Goal: Task Accomplishment & Management: Complete application form

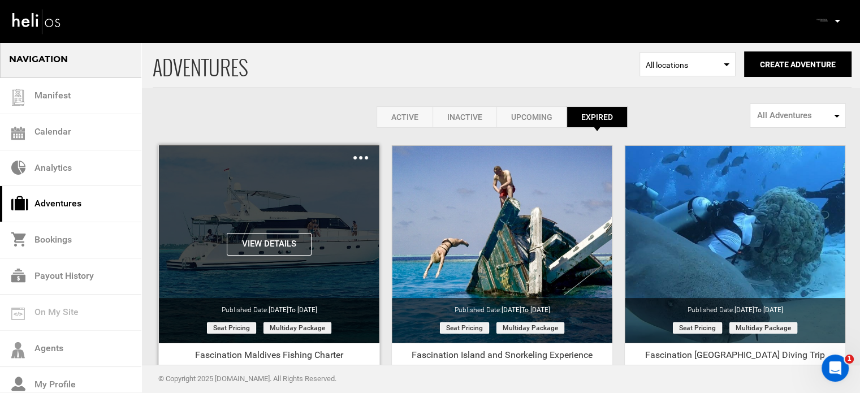
click at [294, 250] on button "View Details" at bounding box center [269, 244] width 85 height 23
click at [367, 159] on img at bounding box center [360, 157] width 15 height 3
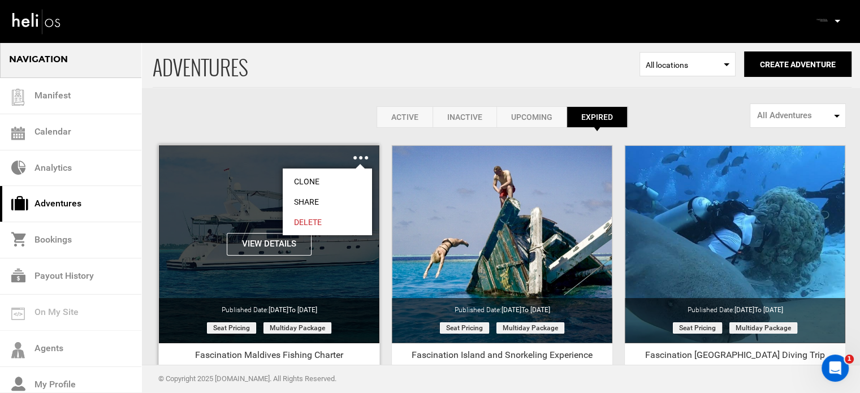
click at [326, 200] on link "Share" at bounding box center [327, 202] width 89 height 20
type input "[URL][DOMAIN_NAME]"
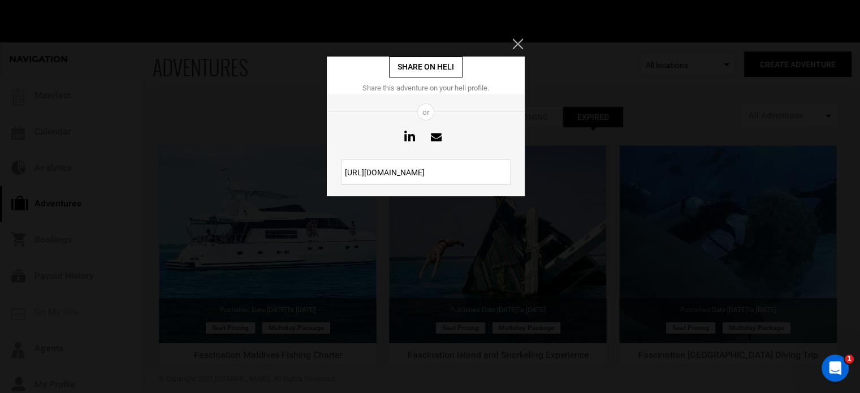
drag, startPoint x: 436, startPoint y: 166, endPoint x: 336, endPoint y: 180, distance: 100.6
click at [336, 180] on div "[URL][DOMAIN_NAME]" at bounding box center [426, 171] width 198 height 25
click at [518, 41] on icon "Close" at bounding box center [517, 43] width 10 height 10
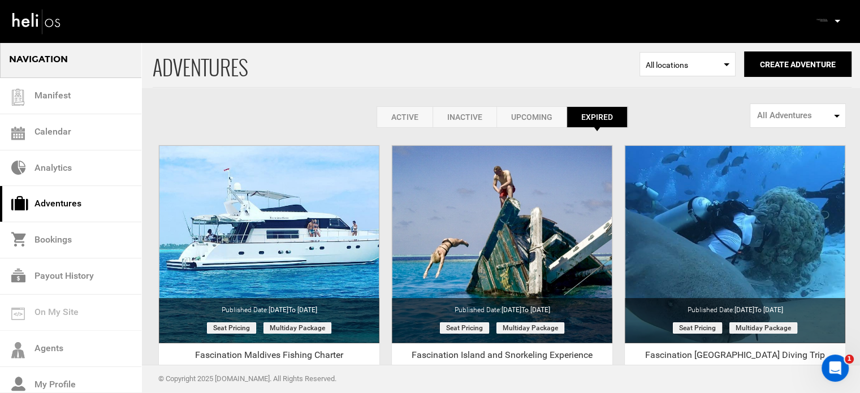
click at [393, 124] on link "Active" at bounding box center [404, 116] width 56 height 21
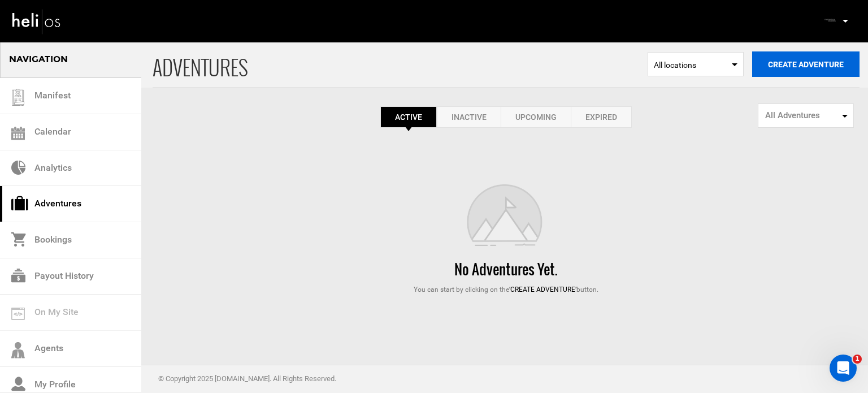
click at [817, 74] on button "Create Adventure" at bounding box center [805, 63] width 107 height 25
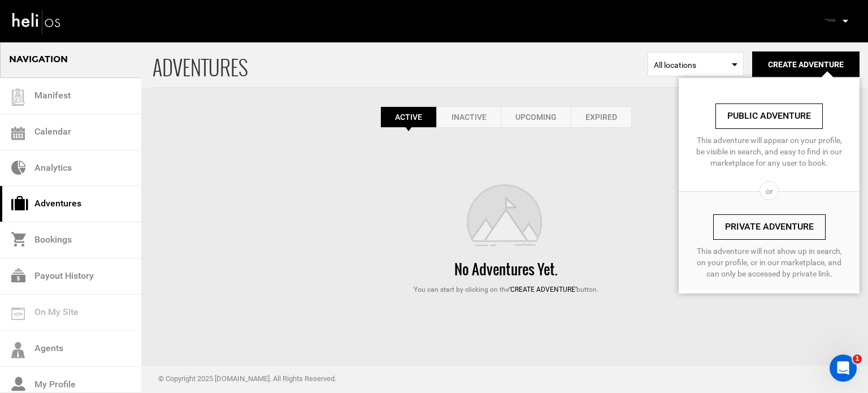
click at [608, 118] on link "Expired" at bounding box center [601, 116] width 61 height 21
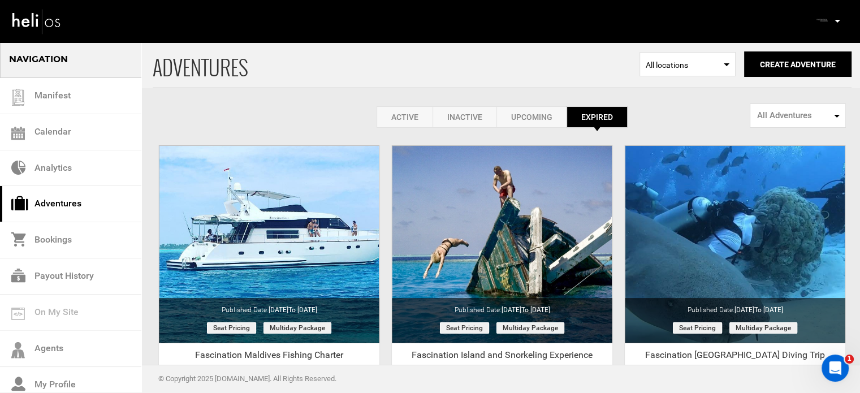
click at [402, 115] on link "Active" at bounding box center [404, 116] width 56 height 21
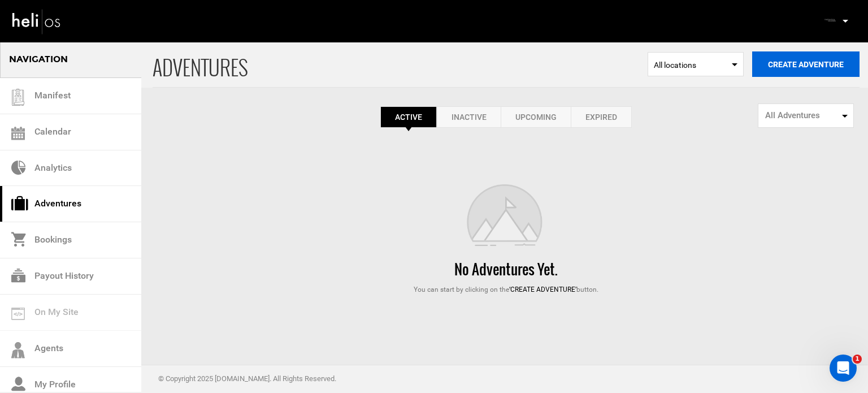
click at [853, 60] on button "Create Adventure" at bounding box center [805, 63] width 107 height 25
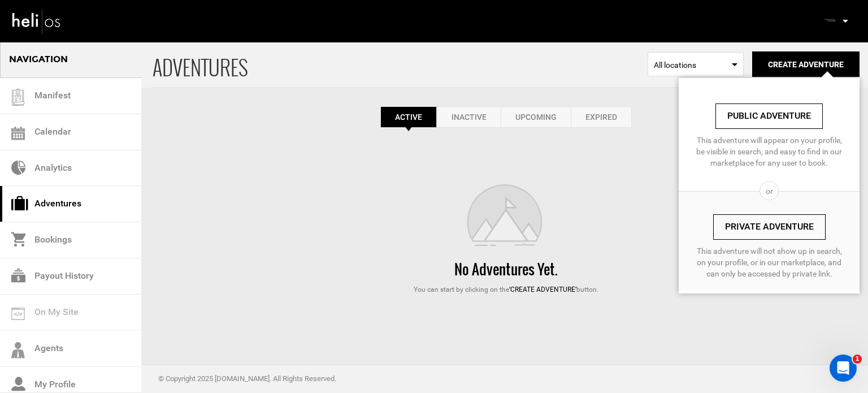
click at [778, 225] on link "Private Adventure" at bounding box center [769, 226] width 112 height 25
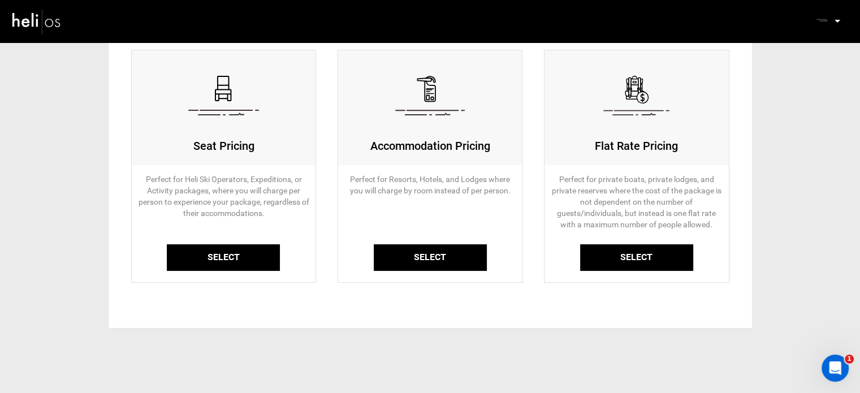
scroll to position [113, 0]
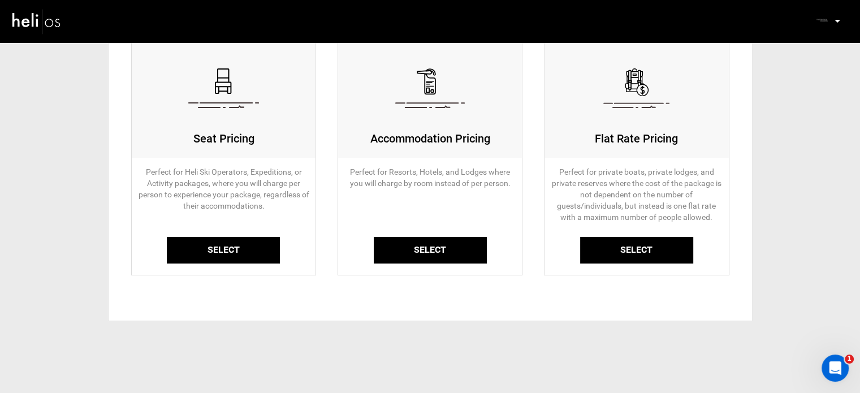
click at [206, 257] on link "Select" at bounding box center [223, 250] width 113 height 27
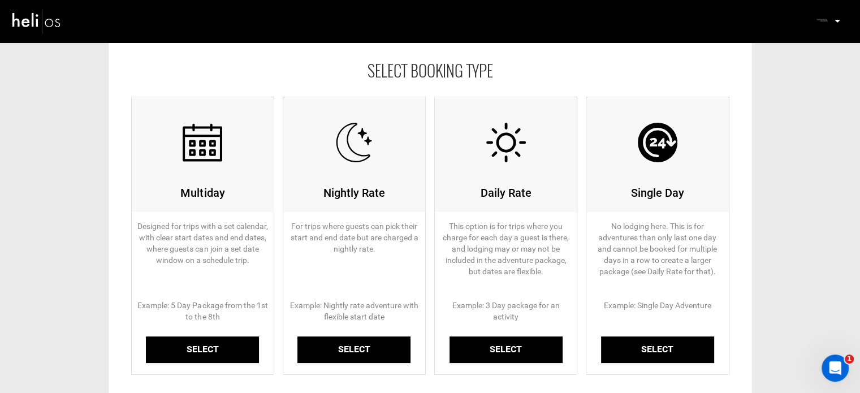
scroll to position [170, 0]
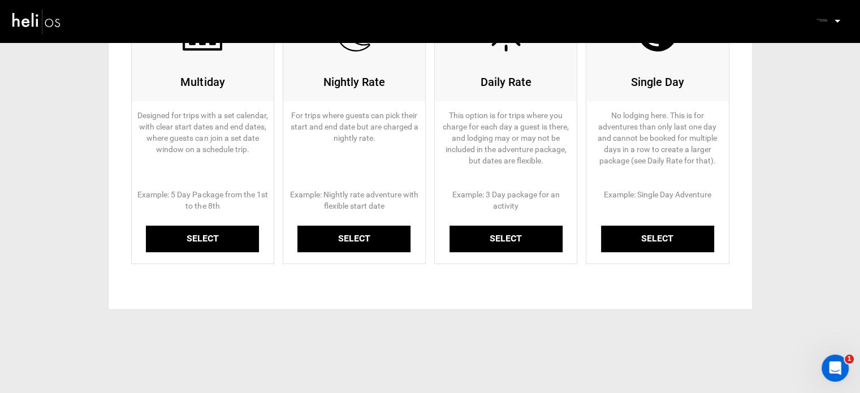
click at [214, 240] on link "Select" at bounding box center [202, 239] width 113 height 27
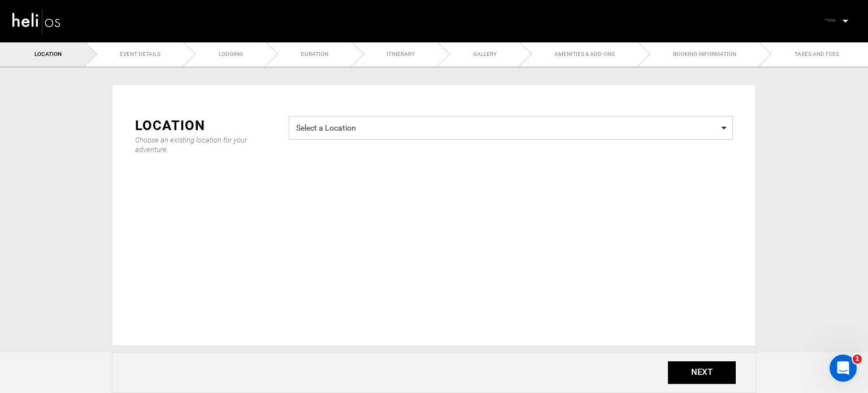
click at [370, 137] on span "Select a Location Select a Location" at bounding box center [511, 128] width 444 height 24
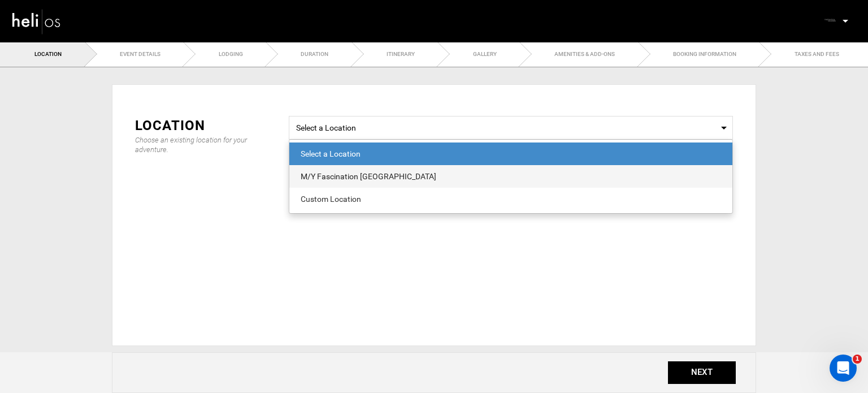
click at [365, 176] on div "M/Y Fascination [GEOGRAPHIC_DATA]" at bounding box center [511, 176] width 421 height 11
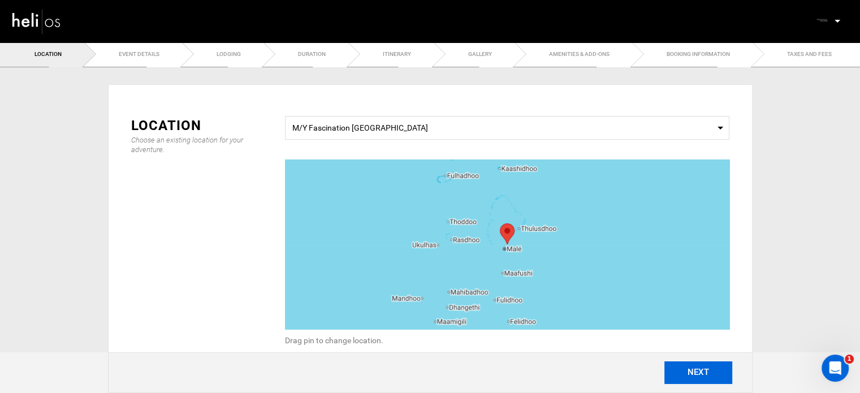
click at [690, 374] on button "NEXT" at bounding box center [698, 372] width 68 height 23
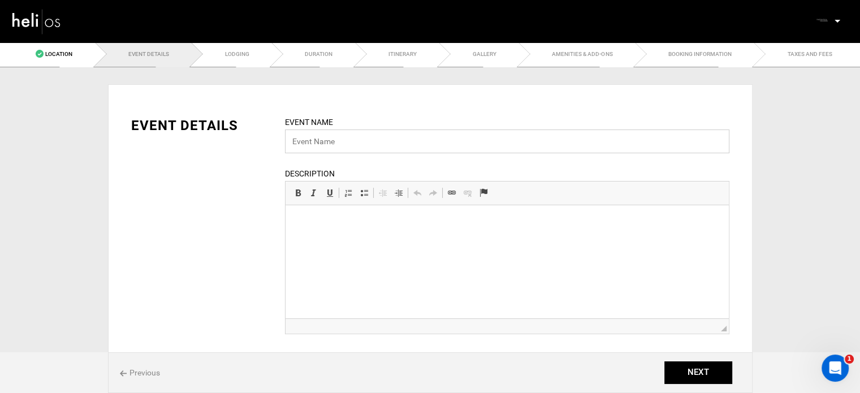
click at [346, 146] on input "text" at bounding box center [507, 141] width 444 height 24
drag, startPoint x: 327, startPoint y: 131, endPoint x: 215, endPoint y: 143, distance: 112.5
click at [215, 143] on div "EVENT DETAILS Event Name Fas Event name can not be less than 3 characters. Desc…" at bounding box center [430, 232] width 615 height 232
paste input "cination [GEOGRAPHIC_DATA]"
type input "Fascination Maldives Charter"
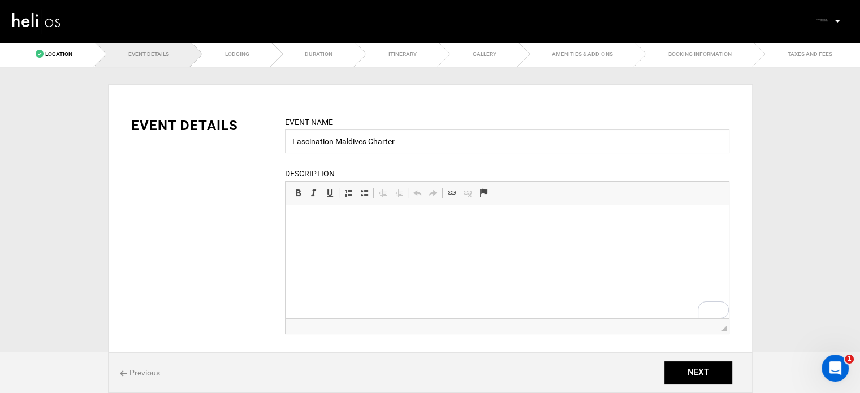
click at [475, 240] on html at bounding box center [506, 222] width 443 height 34
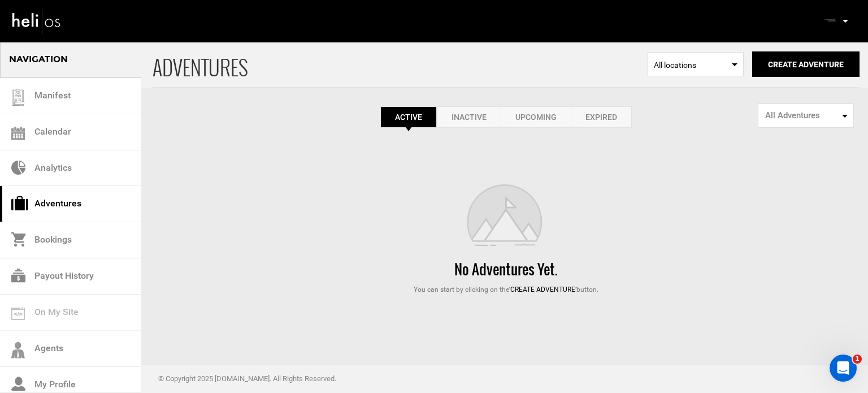
click at [333, 124] on div "Active Inactive Upcoming Expired Active Active Inactive Upcoming Expired Active…" at bounding box center [506, 116] width 707 height 21
click at [789, 68] on button "Create Adventure" at bounding box center [805, 63] width 107 height 25
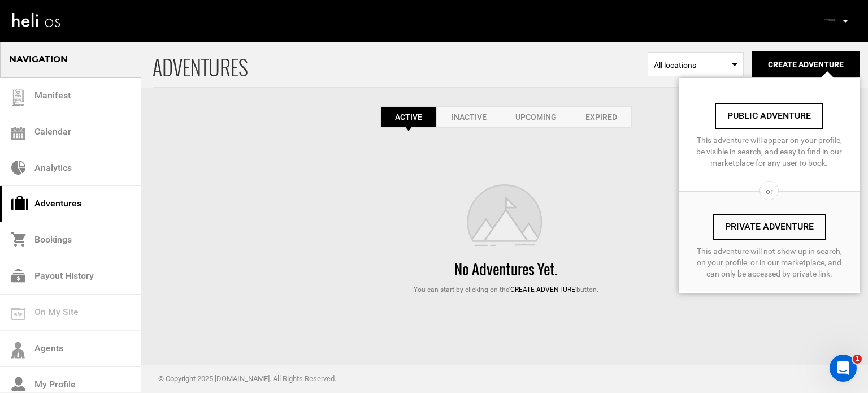
click at [757, 226] on link "Private Adventure" at bounding box center [769, 226] width 112 height 25
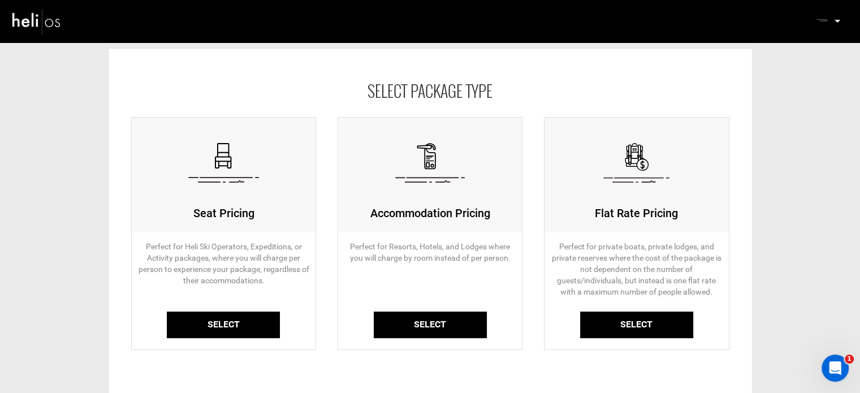
scroll to position [57, 0]
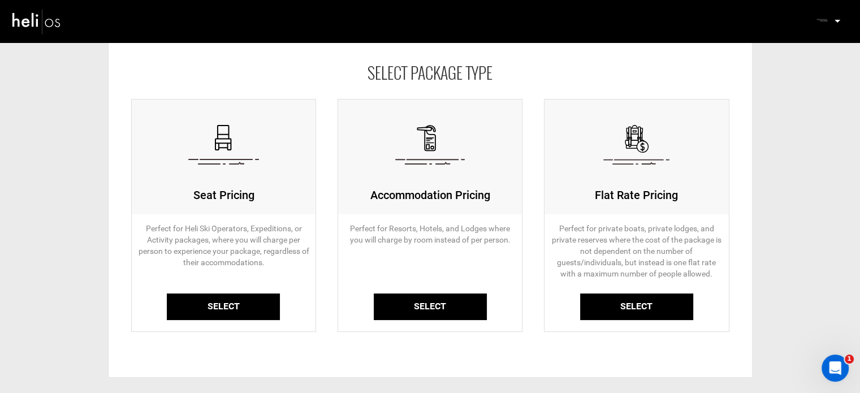
click at [204, 294] on link "Select" at bounding box center [223, 306] width 113 height 27
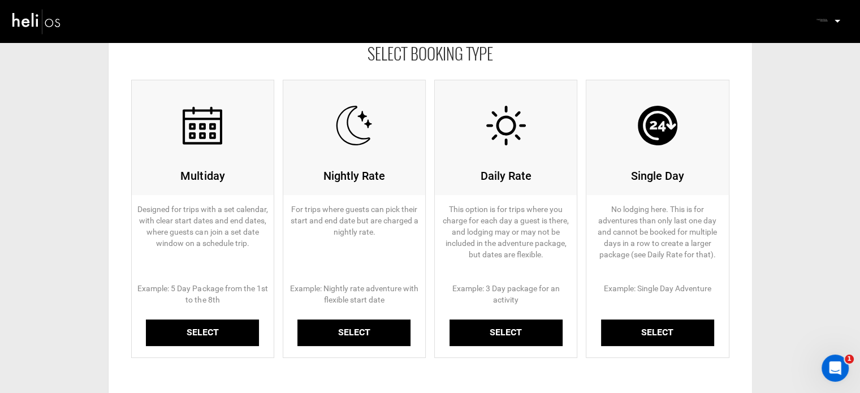
scroll to position [170, 0]
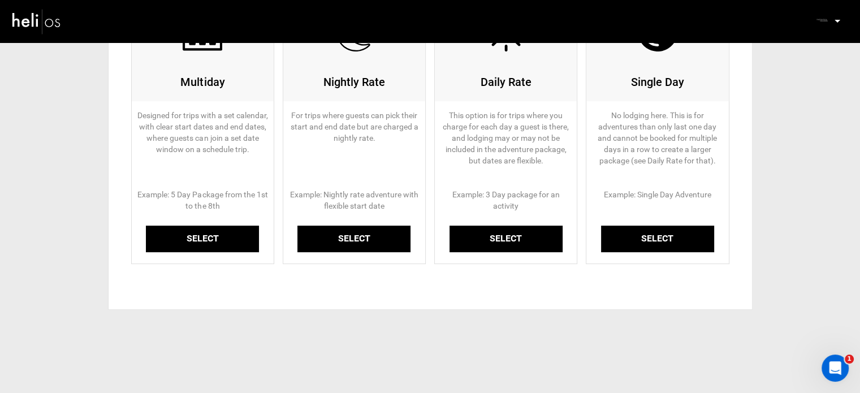
click at [201, 238] on link "Select" at bounding box center [202, 239] width 113 height 27
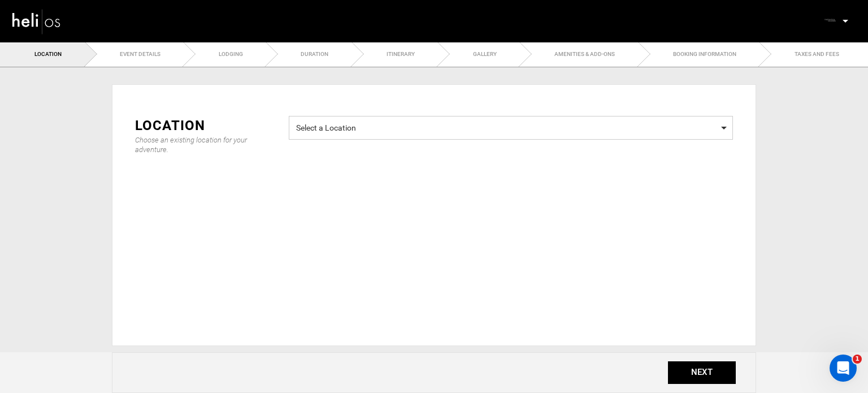
click at [319, 134] on span "Select a Location Select a Location" at bounding box center [511, 128] width 444 height 24
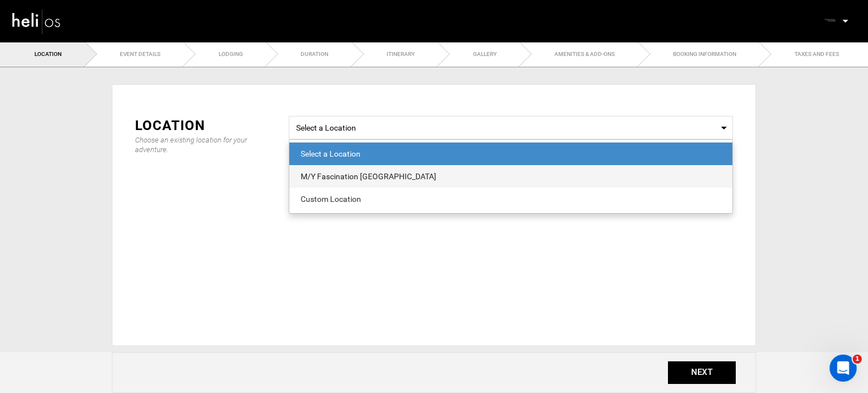
click at [335, 169] on span "M/Y Fascination [GEOGRAPHIC_DATA]" at bounding box center [510, 176] width 443 height 23
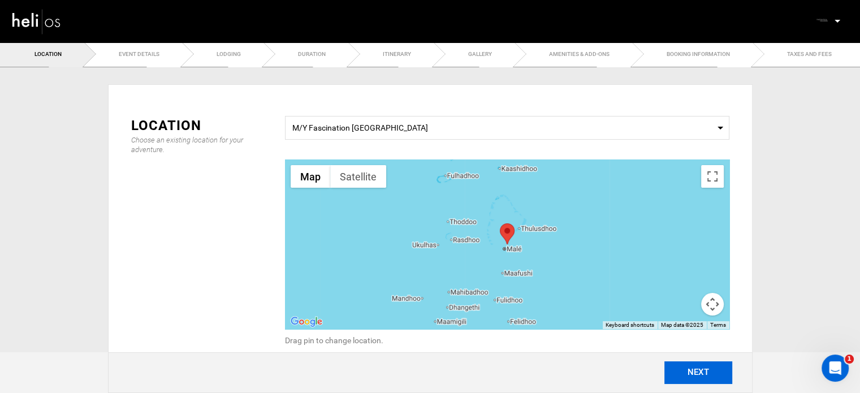
click at [694, 377] on button "NEXT" at bounding box center [698, 372] width 68 height 23
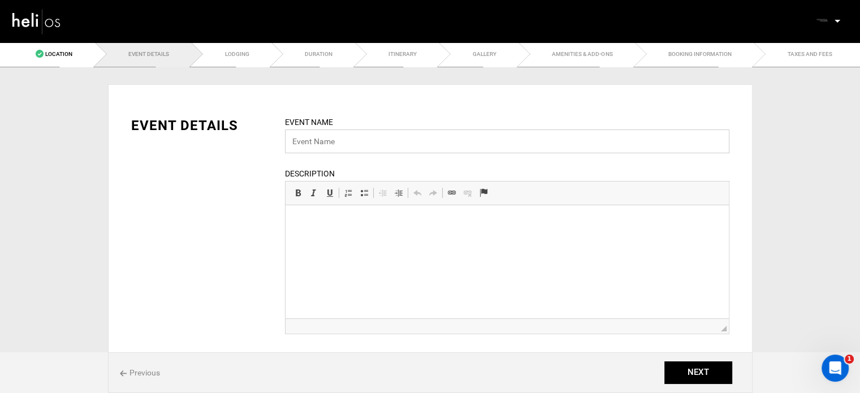
click at [339, 137] on input "text" at bounding box center [507, 141] width 444 height 24
paste input "Fascination [GEOGRAPHIC_DATA]"
type input "Fascination Maldives Charter"
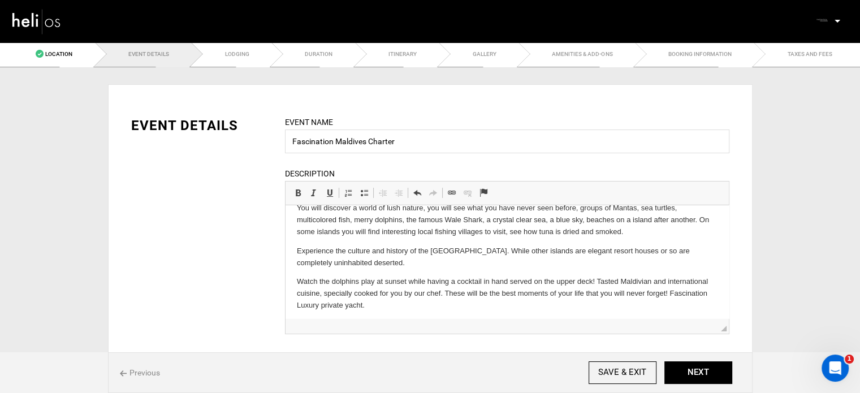
scroll to position [111, 0]
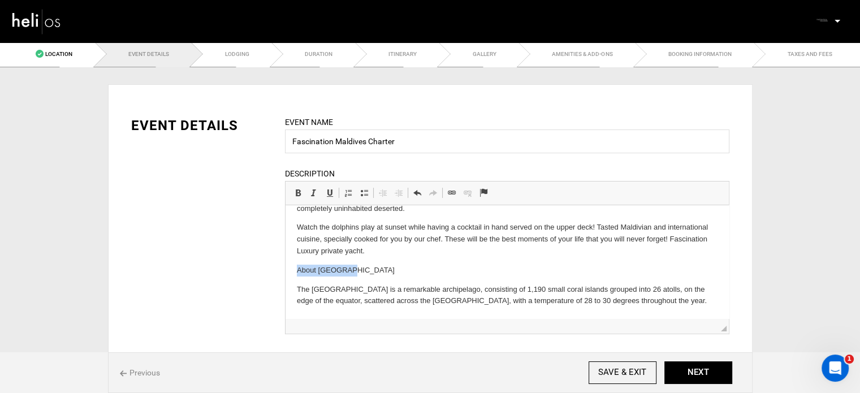
drag, startPoint x: 359, startPoint y: 266, endPoint x: 553, endPoint y: 465, distance: 277.4
click at [285, 266] on html "Enjoy the beauty of the [GEOGRAPHIC_DATA] with FASCINATION MALDIVES. Imagine wa…" at bounding box center [506, 206] width 443 height 224
click at [294, 194] on span at bounding box center [297, 192] width 9 height 9
click at [362, 268] on p "About [GEOGRAPHIC_DATA]" at bounding box center [506, 271] width 421 height 12
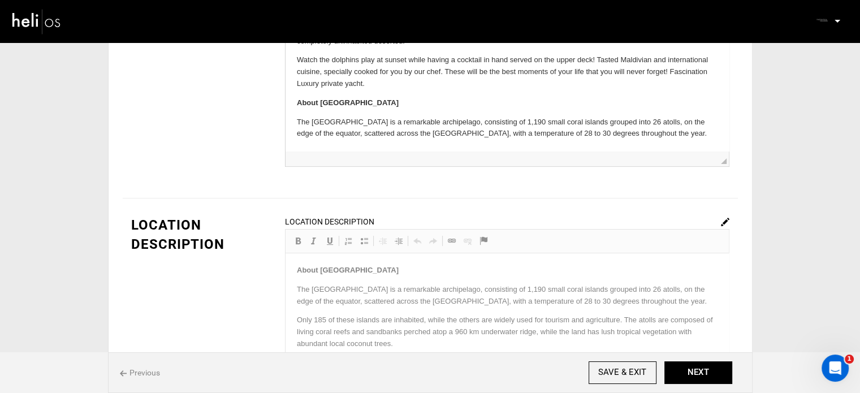
scroll to position [113, 0]
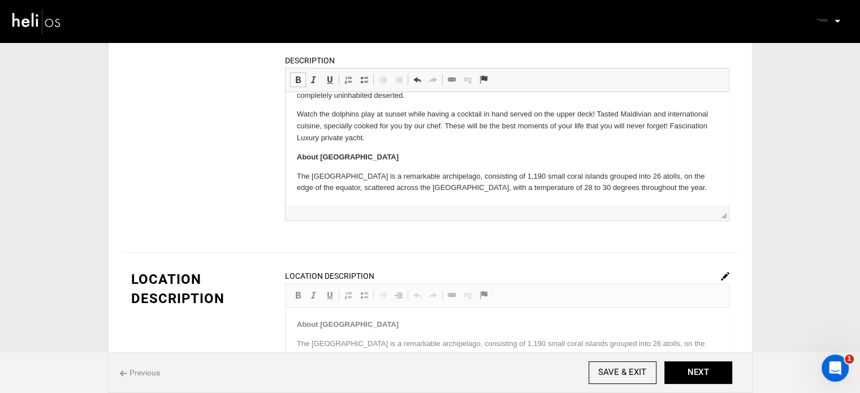
click at [652, 186] on p "The [GEOGRAPHIC_DATA] is a remarkable archipelago, consisting of 1,190 small co…" at bounding box center [506, 183] width 421 height 24
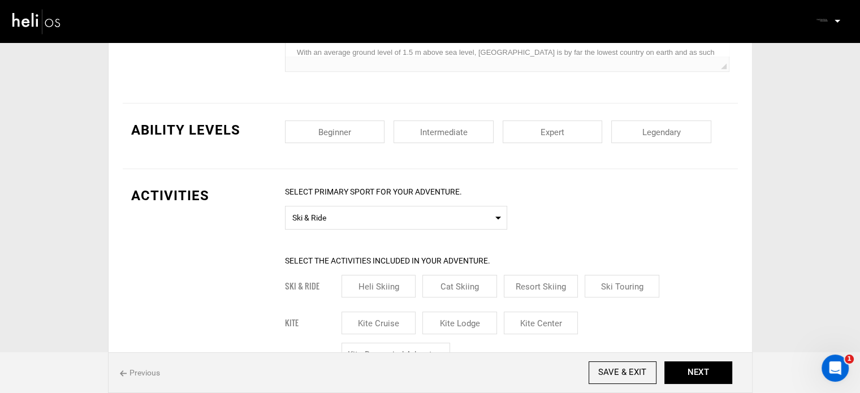
scroll to position [452, 0]
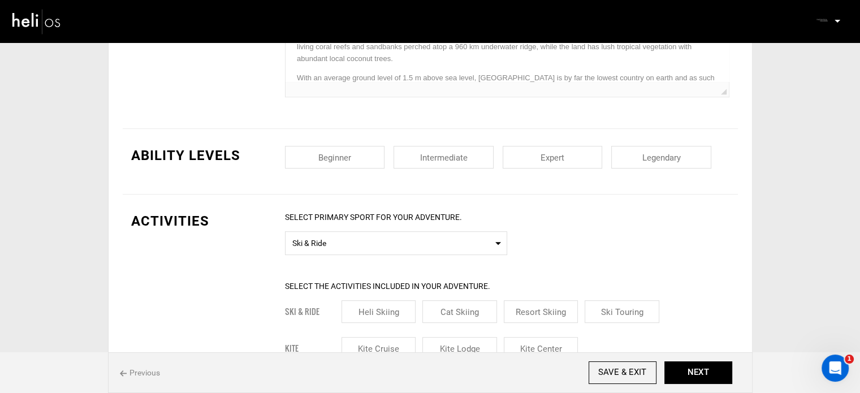
click at [349, 160] on input "checkbox" at bounding box center [335, 157] width 100 height 23
checkbox input "true"
click at [409, 155] on input "checkbox" at bounding box center [443, 157] width 100 height 23
checkbox input "true"
click at [499, 155] on div "Beginner Intermediate Expert Legendary" at bounding box center [507, 161] width 444 height 31
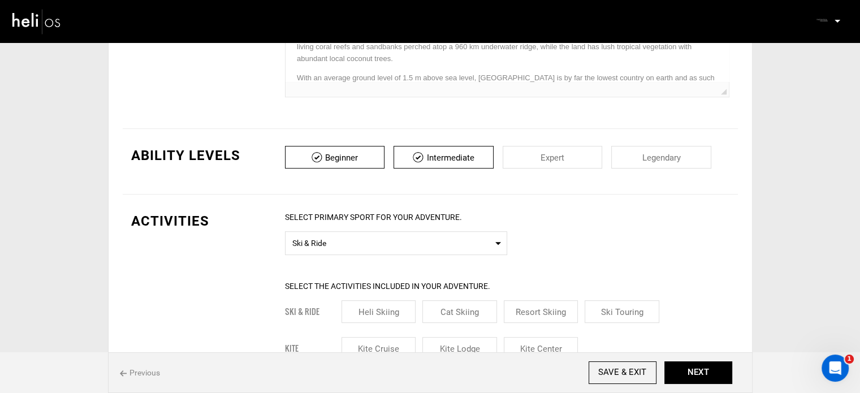
click at [549, 155] on input "checkbox" at bounding box center [552, 157] width 100 height 23
checkbox input "true"
click at [658, 151] on input "checkbox" at bounding box center [661, 157] width 100 height 23
checkbox input "true"
click at [409, 239] on span "Ski & Ride" at bounding box center [395, 242] width 207 height 14
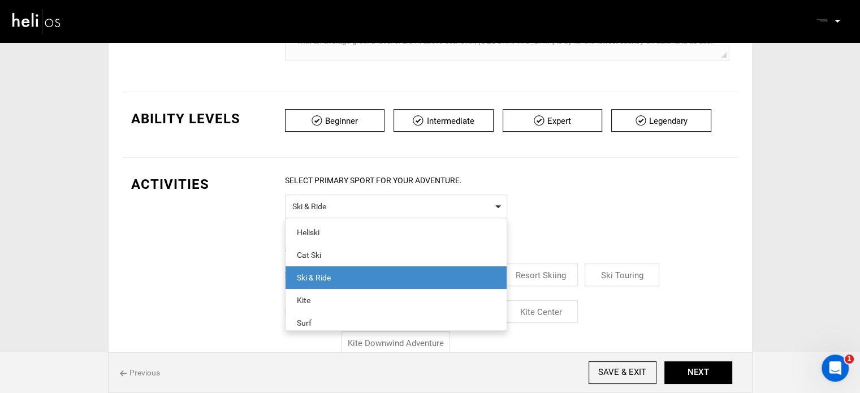
scroll to position [509, 0]
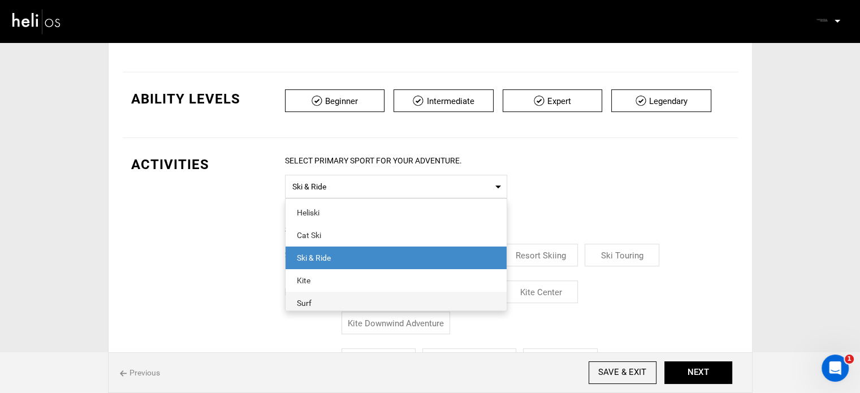
click at [298, 294] on span "Surf" at bounding box center [395, 303] width 221 height 23
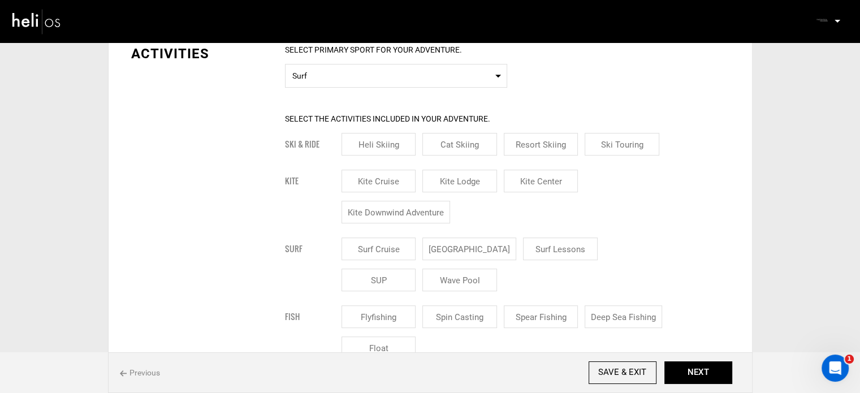
scroll to position [622, 0]
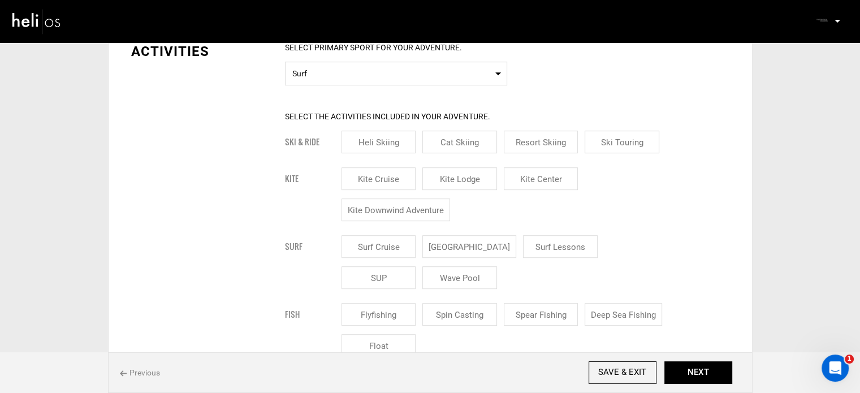
click at [408, 251] on input "Surf Cruise" at bounding box center [378, 246] width 75 height 23
checkbox input "true"
click at [540, 253] on input "Surf Lessons" at bounding box center [560, 246] width 75 height 23
checkbox input "true"
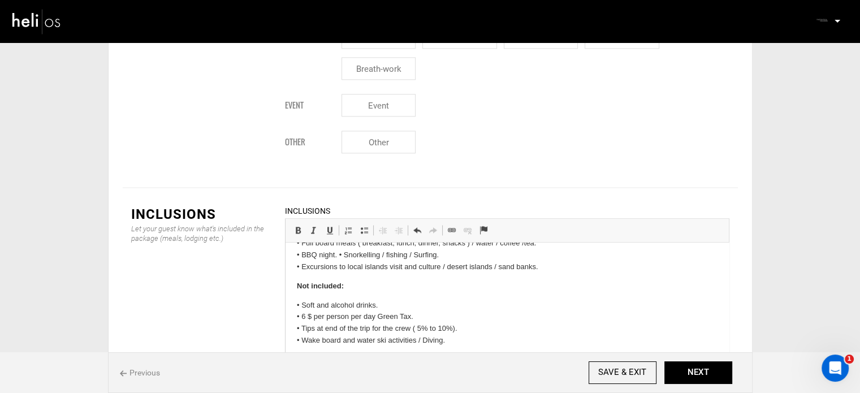
scroll to position [61, 0]
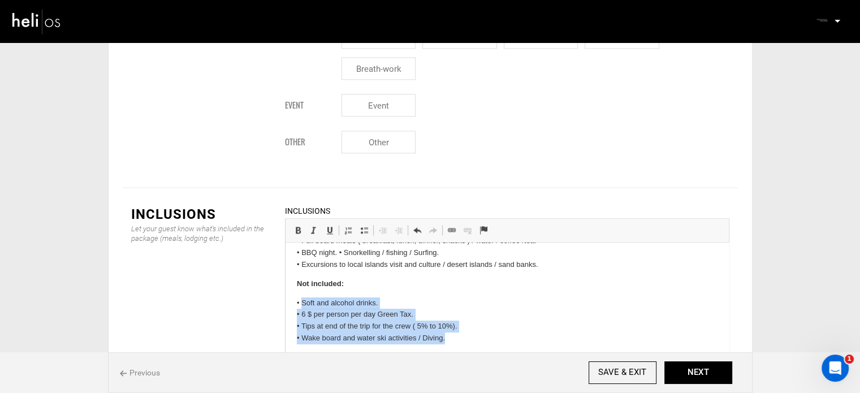
drag, startPoint x: 300, startPoint y: 296, endPoint x: 475, endPoint y: 337, distance: 179.5
click at [475, 337] on body "Package prices include: • Airport transfer to / from the yacht. • 12% GST Tax. …" at bounding box center [506, 268] width 421 height 151
click at [367, 226] on span at bounding box center [363, 230] width 9 height 9
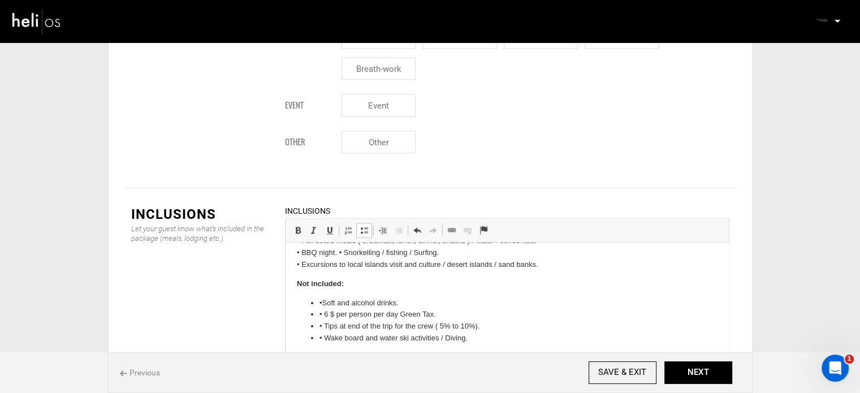
click at [367, 226] on span at bounding box center [363, 230] width 9 height 9
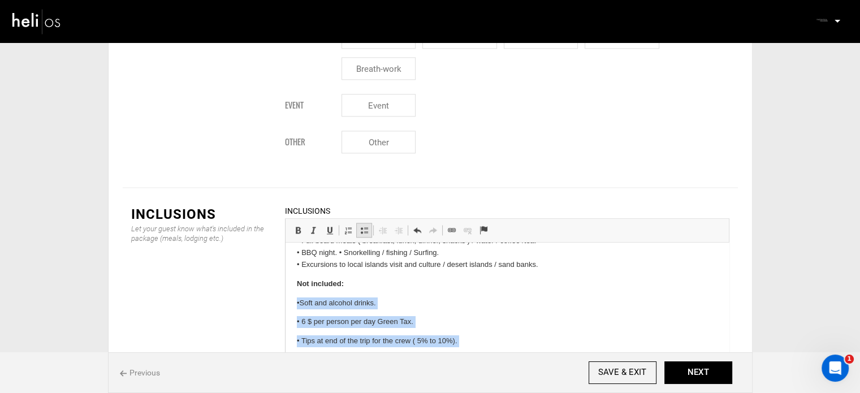
click at [367, 226] on span at bounding box center [363, 230] width 9 height 9
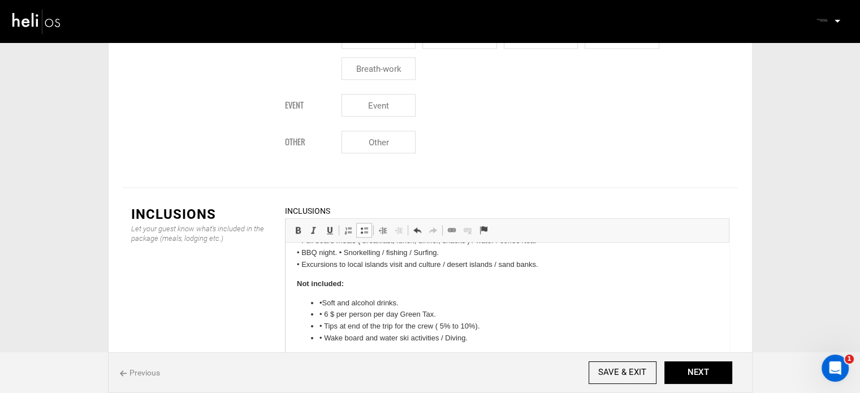
click at [323, 303] on li "• Soft and alcohol drinks." at bounding box center [506, 303] width 375 height 12
click at [324, 319] on li "• 6 $ per person per day Green Tax." at bounding box center [506, 315] width 375 height 12
click at [324, 321] on li "• Tips at end of the trip for the crew ( 5% to 10%)." at bounding box center [506, 326] width 375 height 12
click at [324, 336] on li "• Wake board and water ski activities / Diving." at bounding box center [506, 338] width 375 height 12
click at [319, 323] on li "Tips at end of the trip for the crew ( 5% to 10%)." at bounding box center [506, 326] width 375 height 12
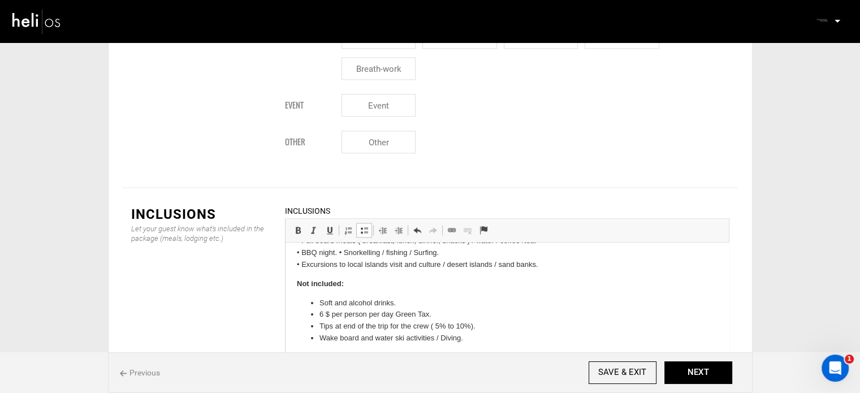
click at [319, 310] on li "6 $ per person per day Green Tax." at bounding box center [506, 315] width 375 height 12
click at [452, 306] on li "Soft and alcohol drinks." at bounding box center [506, 303] width 375 height 12
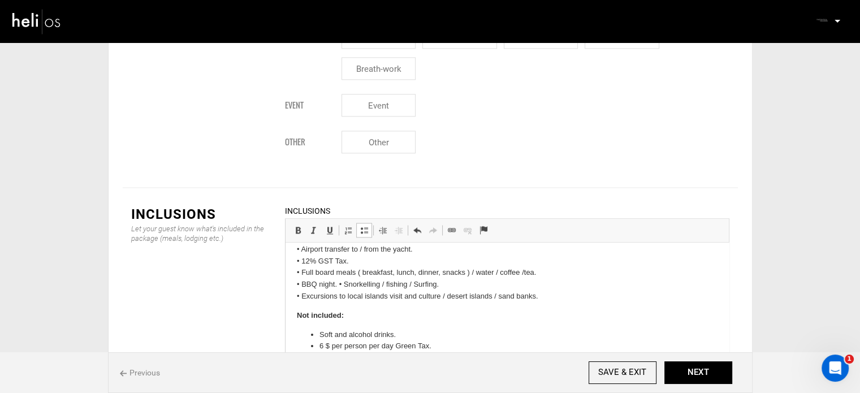
scroll to position [0, 0]
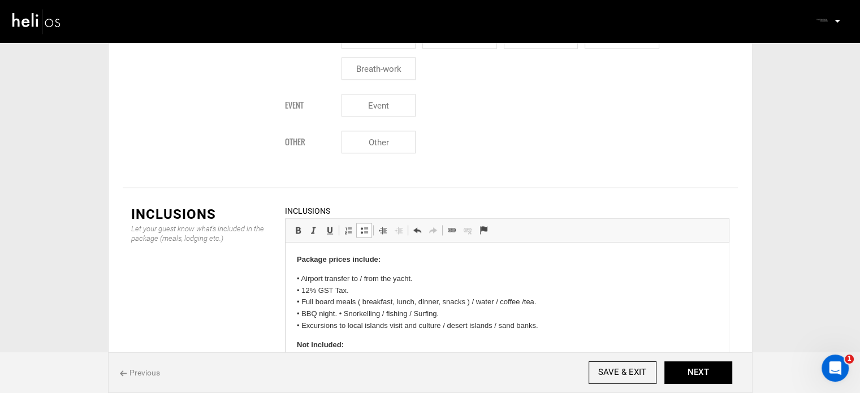
click at [297, 278] on p "• Airport transfer to / from the yacht. • 12% GST Tax. • Full board meals ( bre…" at bounding box center [506, 302] width 421 height 59
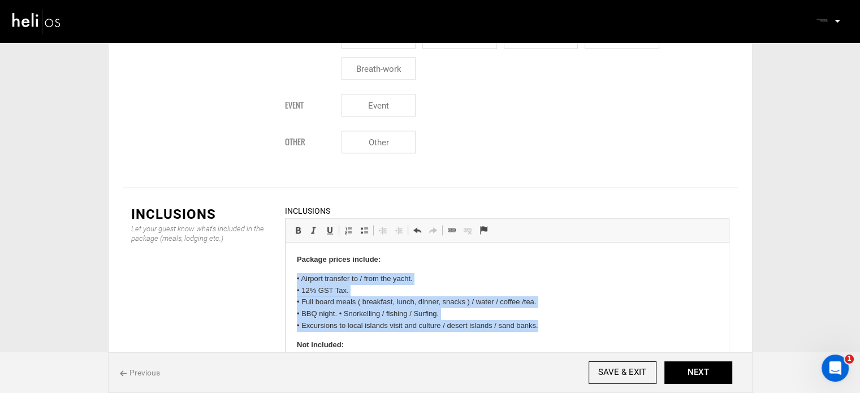
drag, startPoint x: 290, startPoint y: 277, endPoint x: 551, endPoint y: 324, distance: 265.3
click at [551, 324] on html "Package prices include: • Airport transfer to / from the yacht. • 12% GST Tax. …" at bounding box center [506, 329] width 443 height 174
click at [360, 226] on span at bounding box center [363, 230] width 9 height 9
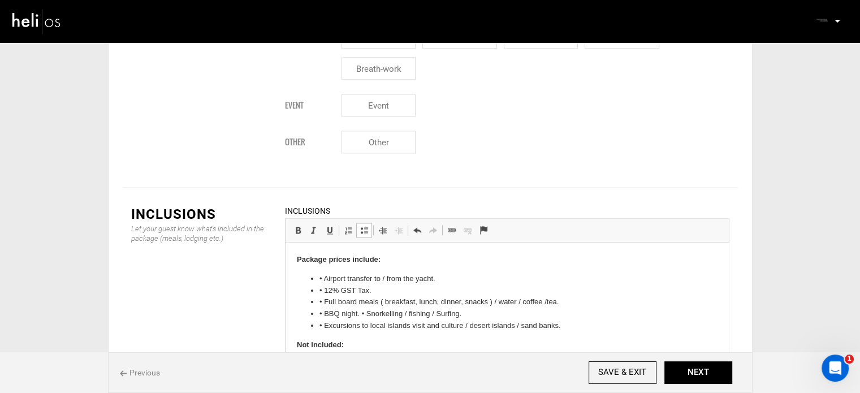
click at [322, 280] on li "• Airport transfer to / from the yacht." at bounding box center [506, 279] width 375 height 12
click at [324, 291] on li "• 12% GST Tax." at bounding box center [506, 291] width 375 height 12
click at [323, 300] on li "• Full board meals ( breakfast, lunch, dinner, snacks ) / water / coffee /tea." at bounding box center [506, 302] width 375 height 12
click at [324, 317] on li "• BBQ night. • Snorkelling / fishing / Surfing." at bounding box center [506, 314] width 375 height 12
click at [323, 327] on li "• Excursions to local islands visit and culture / desert islands / sand banks." at bounding box center [506, 326] width 375 height 12
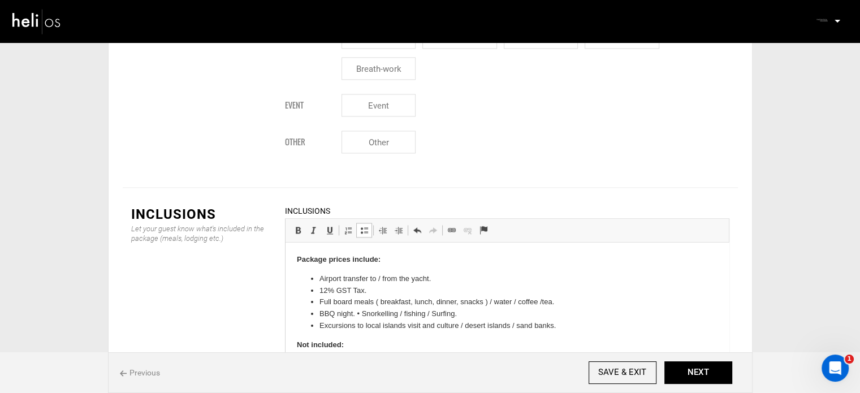
click at [388, 255] on p "Package prices include:" at bounding box center [506, 260] width 421 height 12
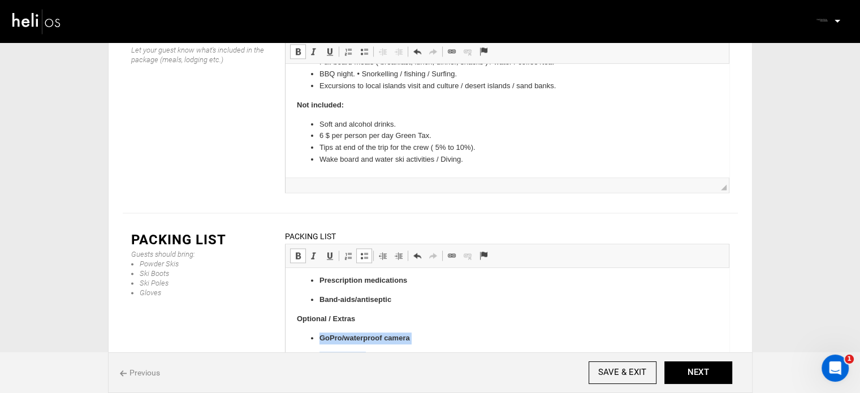
scroll to position [773, 0]
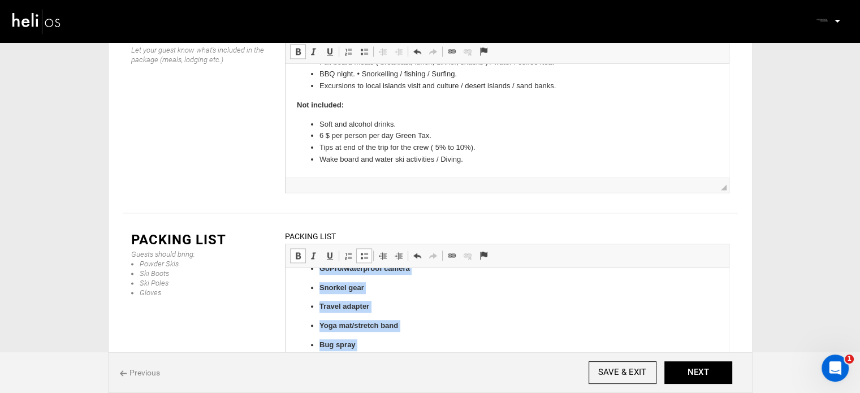
drag, startPoint x: 317, startPoint y: 337, endPoint x: 439, endPoint y: 380, distance: 128.9
click at [292, 248] on link "Bold Keyboard shortcut Ctrl+B" at bounding box center [298, 255] width 16 height 15
click at [366, 251] on span at bounding box center [363, 255] width 9 height 9
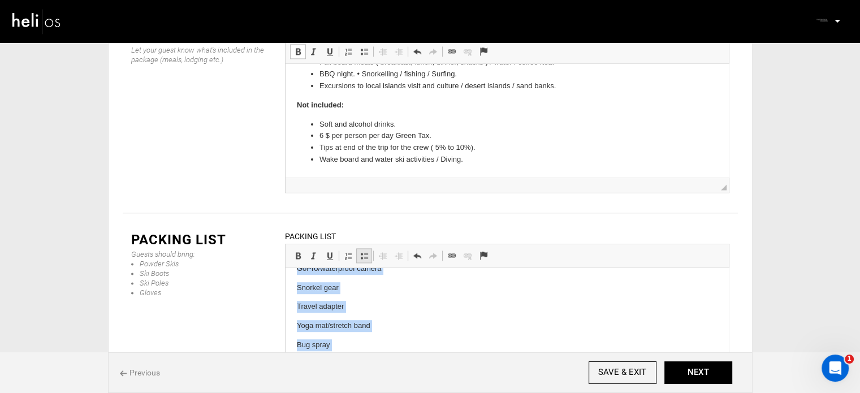
click at [366, 251] on span at bounding box center [363, 255] width 9 height 9
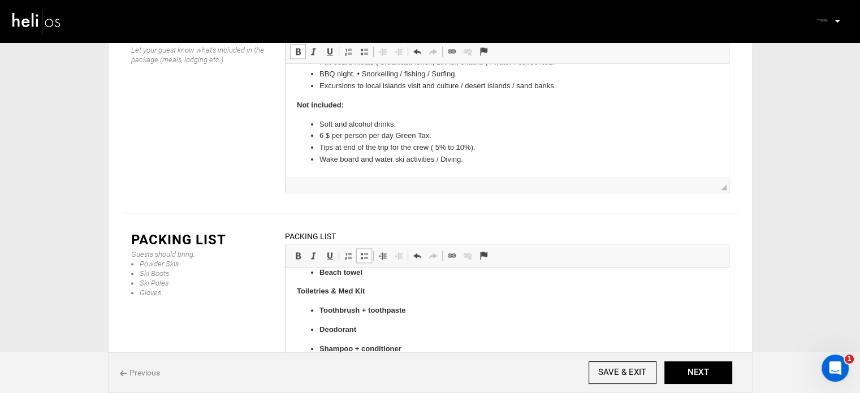
scroll to position [623, 0]
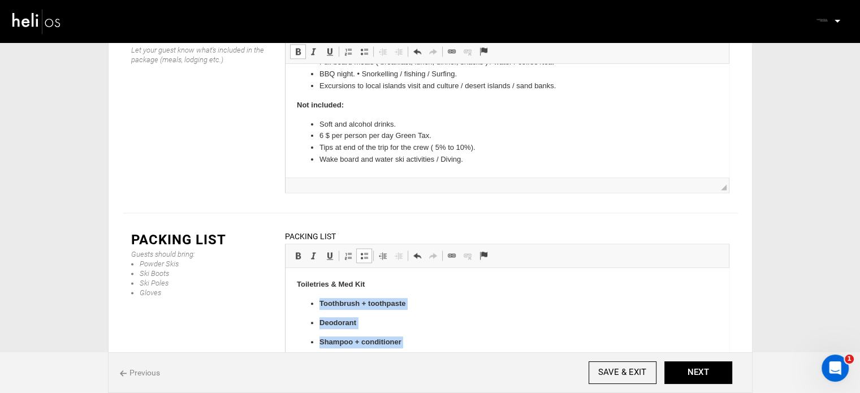
drag, startPoint x: 397, startPoint y: 322, endPoint x: 313, endPoint y: 305, distance: 85.8
click at [313, 305] on ul "Toothbrush + toothpaste Deodorant Shampoo + conditioner Prescription medication…" at bounding box center [506, 342] width 421 height 88
click at [296, 248] on span "Basic Styles Bold Keyboard shortcut Ctrl+B Italic Keyboard shortcut Ctrl+I Unde…" at bounding box center [315, 257] width 50 height 19
click at [296, 248] on link "Bold Keyboard shortcut Ctrl+B" at bounding box center [298, 255] width 16 height 15
click at [361, 251] on span at bounding box center [363, 255] width 9 height 9
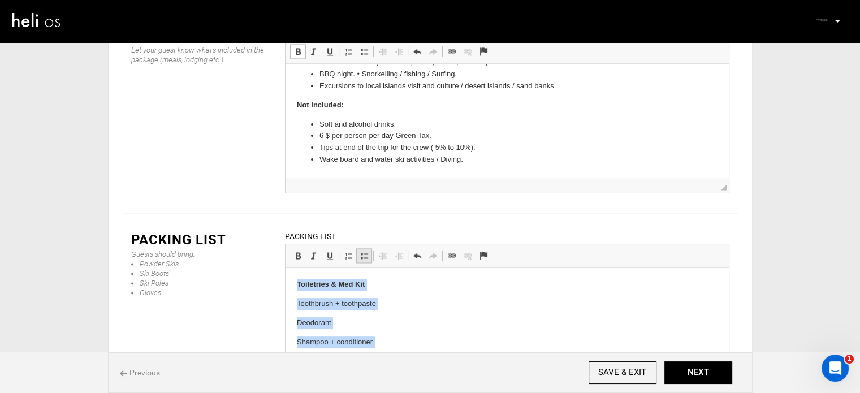
click at [361, 251] on span at bounding box center [363, 255] width 9 height 9
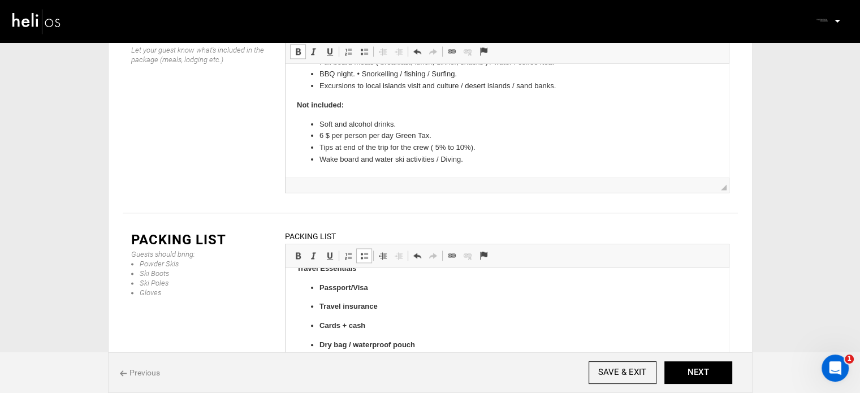
scroll to position [511, 0]
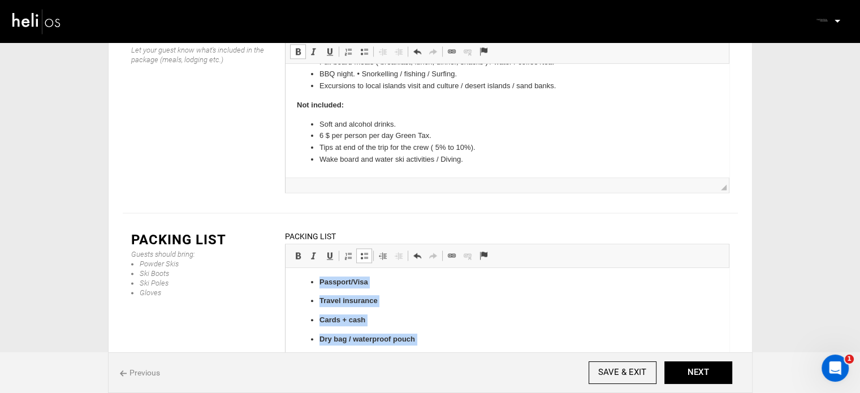
drag, startPoint x: 366, startPoint y: 318, endPoint x: 318, endPoint y: 280, distance: 61.2
click at [318, 280] on ul "Passport/Visa Travel insurance Cards + cash Dry bag / waterproof pouch Water bo…" at bounding box center [506, 329] width 421 height 107
click at [294, 248] on link "Bold Keyboard shortcut Ctrl+B" at bounding box center [298, 255] width 16 height 15
click at [366, 248] on link "Insert/Remove Bulleted List" at bounding box center [364, 255] width 16 height 15
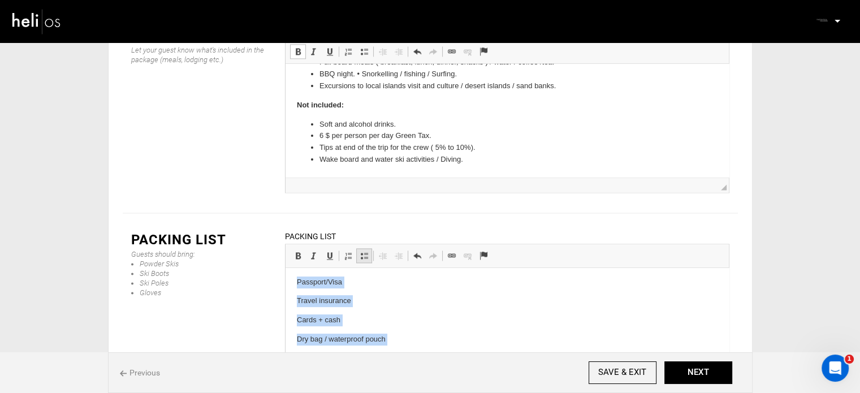
click at [366, 251] on span at bounding box center [363, 255] width 9 height 9
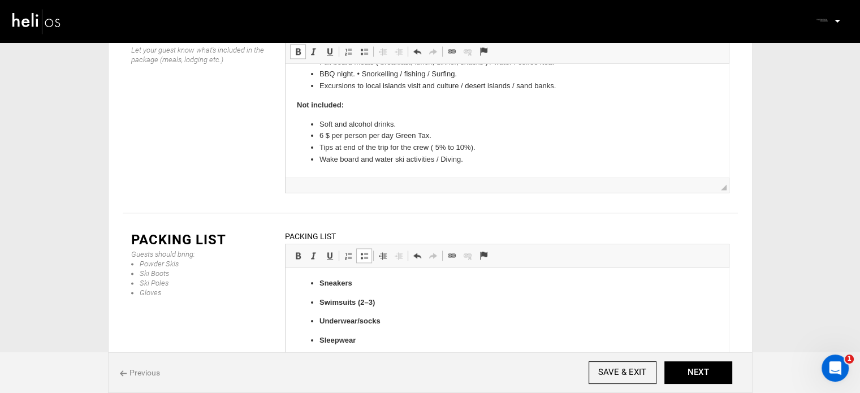
scroll to position [398, 0]
click at [348, 361] on p "Sleepwear" at bounding box center [506, 351] width 375 height 24
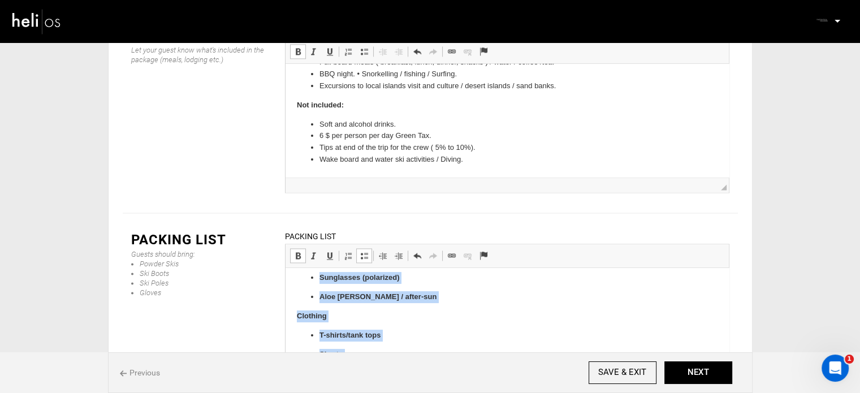
scroll to position [253, 0]
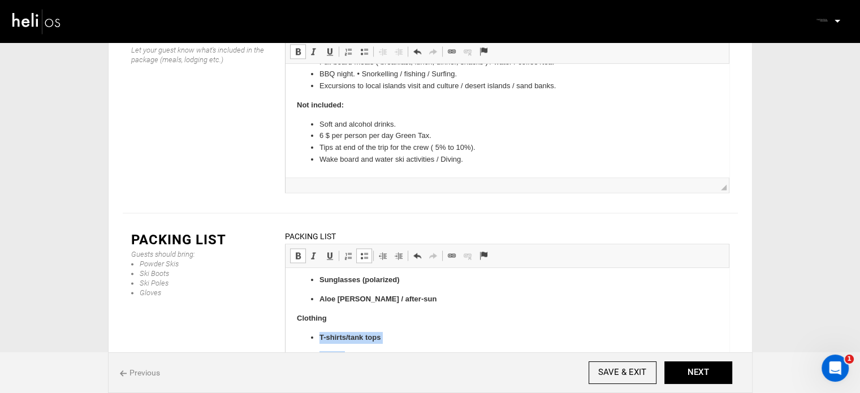
drag, startPoint x: 359, startPoint y: 339, endPoint x: 311, endPoint y: 330, distance: 48.3
click at [298, 251] on span at bounding box center [297, 255] width 9 height 9
click at [359, 251] on span at bounding box center [363, 255] width 9 height 9
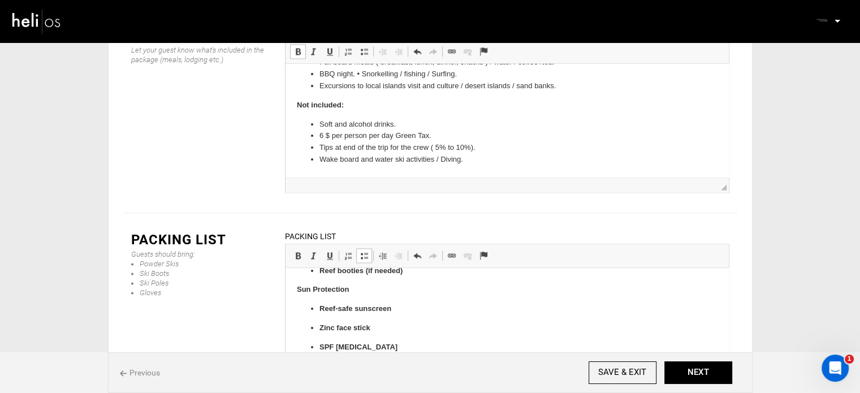
scroll to position [168, 0]
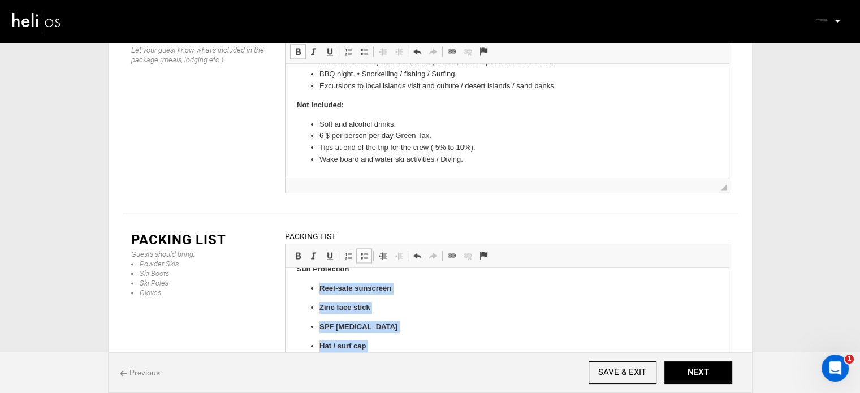
drag, startPoint x: 397, startPoint y: 298, endPoint x: 314, endPoint y: 289, distance: 84.2
click at [314, 289] on ul "Reef-safe sunscreen Zinc face stick SPF [MEDICAL_DATA] Hat / surf cap Sunglasse…" at bounding box center [506, 336] width 421 height 107
click at [296, 251] on span at bounding box center [297, 255] width 9 height 9
click at [361, 248] on link "Insert/Remove Bulleted List" at bounding box center [364, 255] width 16 height 15
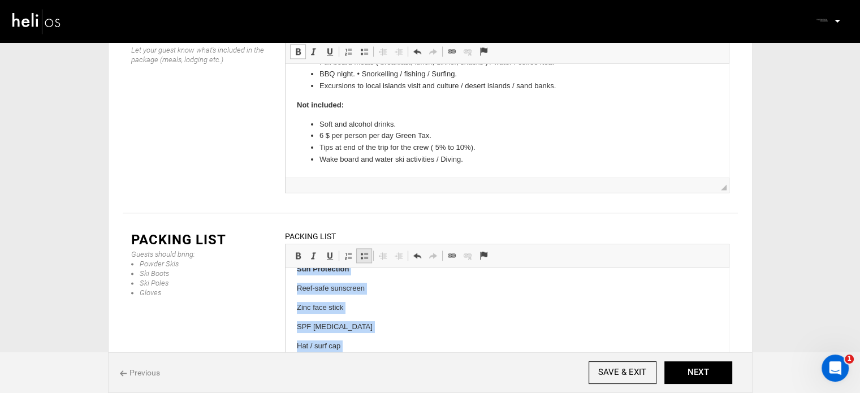
click at [361, 248] on link "Insert/Remove Bulleted List" at bounding box center [364, 255] width 16 height 15
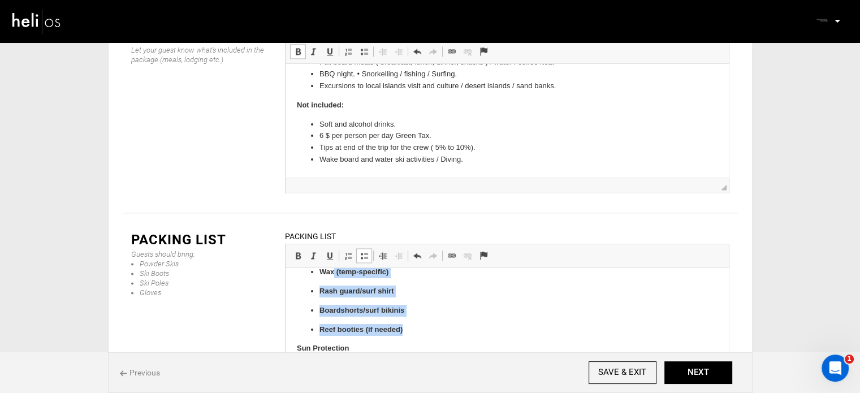
scroll to position [0, 0]
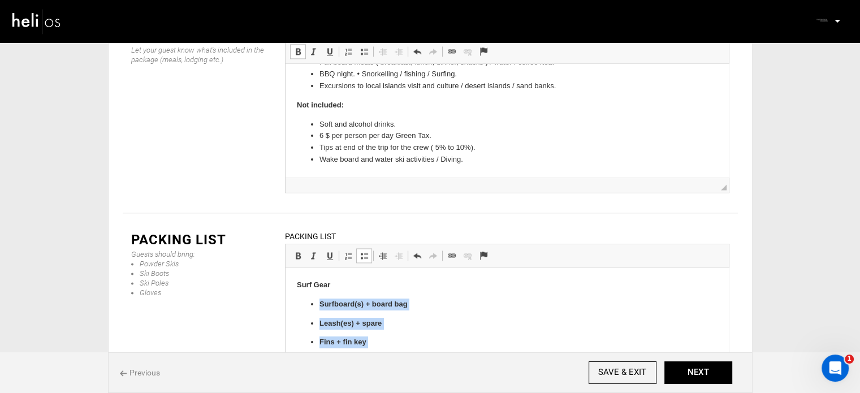
drag, startPoint x: 410, startPoint y: 304, endPoint x: 314, endPoint y: 304, distance: 96.6
click at [314, 304] on ul "Surfboard(s) + board bag Leash(es) + spare Fins + fin key Wax (temp-specific) R…" at bounding box center [506, 361] width 421 height 127
click at [300, 251] on span at bounding box center [297, 255] width 9 height 9
click at [360, 251] on span at bounding box center [363, 255] width 9 height 9
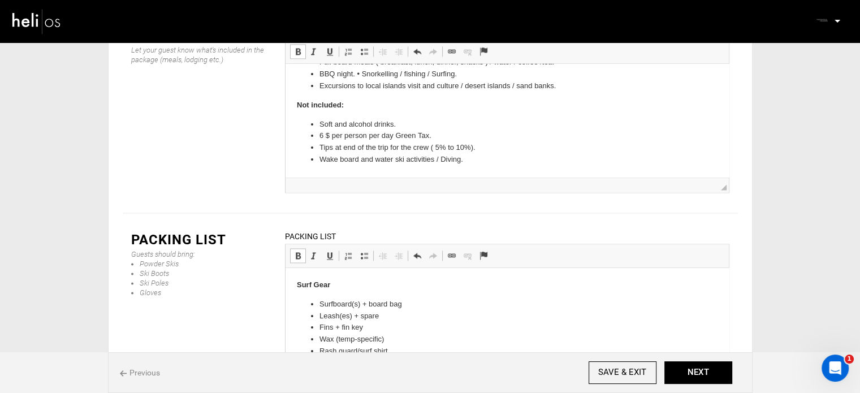
drag, startPoint x: 304, startPoint y: 285, endPoint x: 283, endPoint y: 284, distance: 21.5
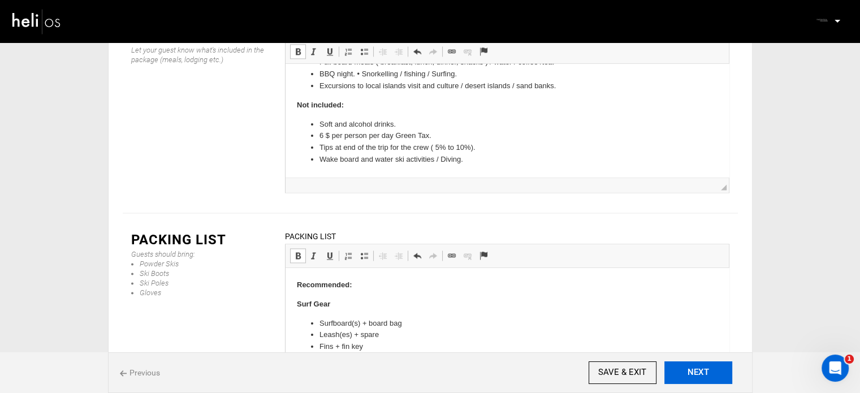
click at [699, 382] on button "NEXT" at bounding box center [698, 372] width 68 height 23
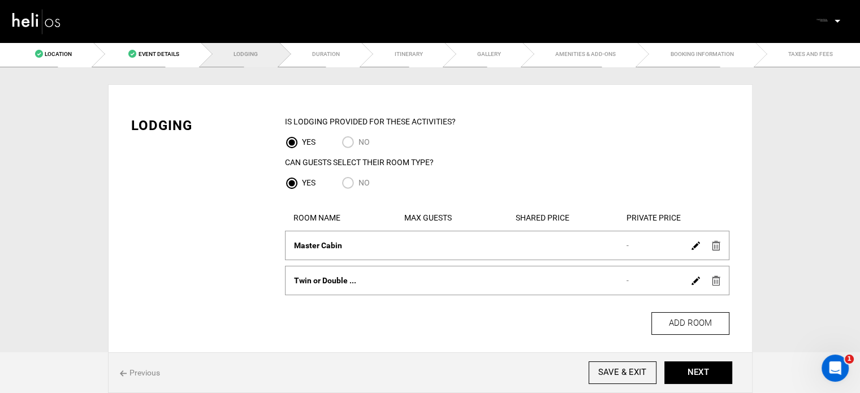
click at [344, 183] on input "No" at bounding box center [349, 183] width 17 height 15
radio input "true"
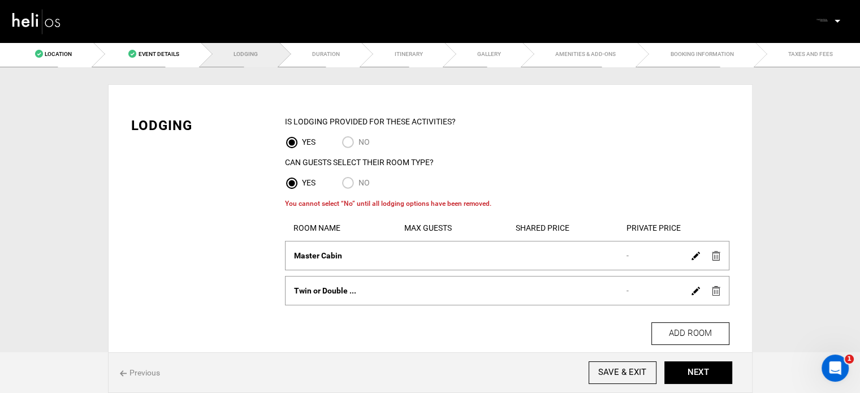
click at [720, 253] on div at bounding box center [705, 255] width 39 height 16
click at [718, 255] on img at bounding box center [716, 256] width 8 height 10
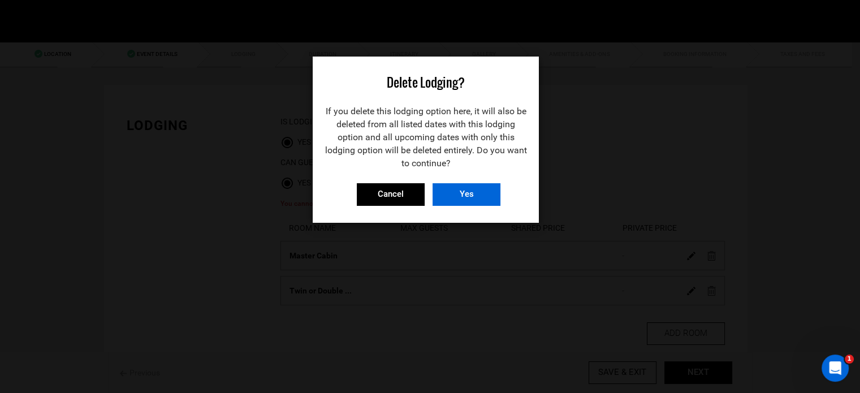
click at [456, 185] on input "Yes" at bounding box center [466, 194] width 68 height 23
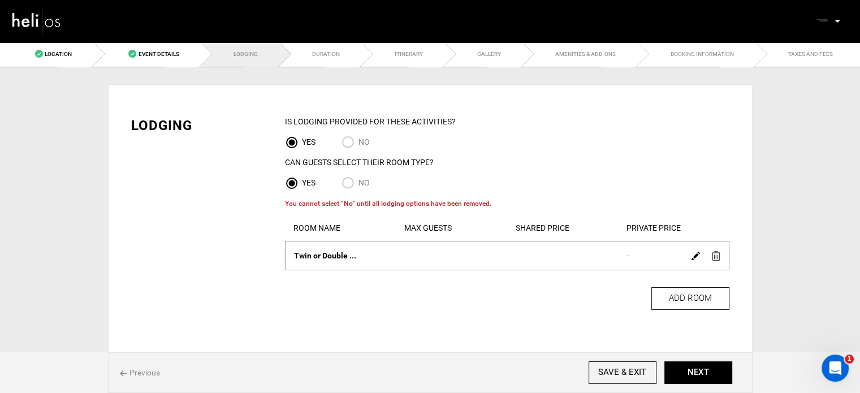
click at [714, 258] on img at bounding box center [716, 256] width 8 height 10
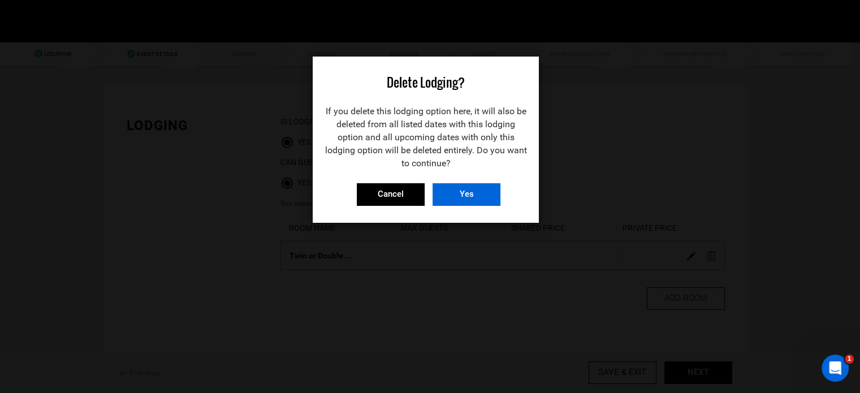
click at [469, 198] on input "Yes" at bounding box center [466, 194] width 68 height 23
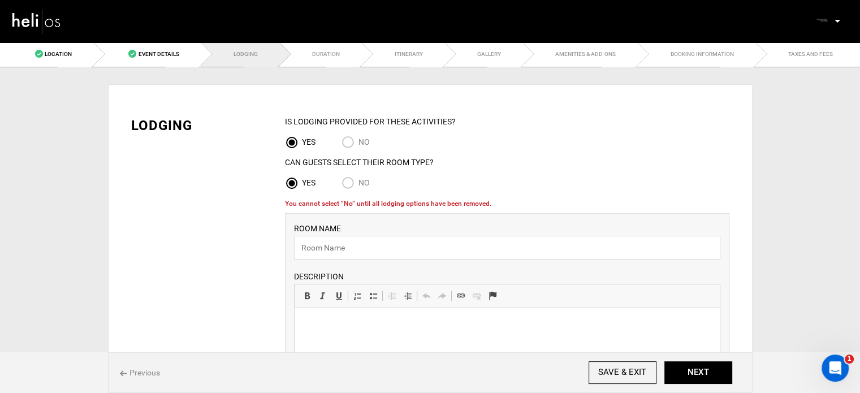
click at [355, 178] on input "No" at bounding box center [349, 183] width 17 height 15
radio input "true"
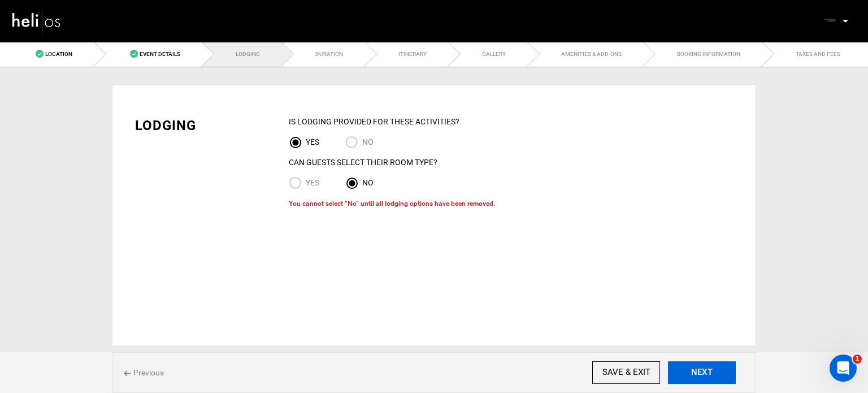
click at [725, 373] on button "NEXT" at bounding box center [702, 372] width 68 height 23
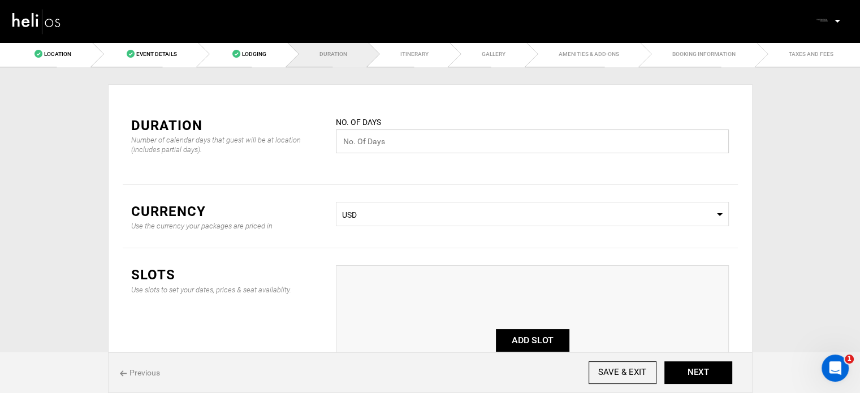
click at [393, 140] on input "text" at bounding box center [532, 141] width 393 height 24
type input "7"
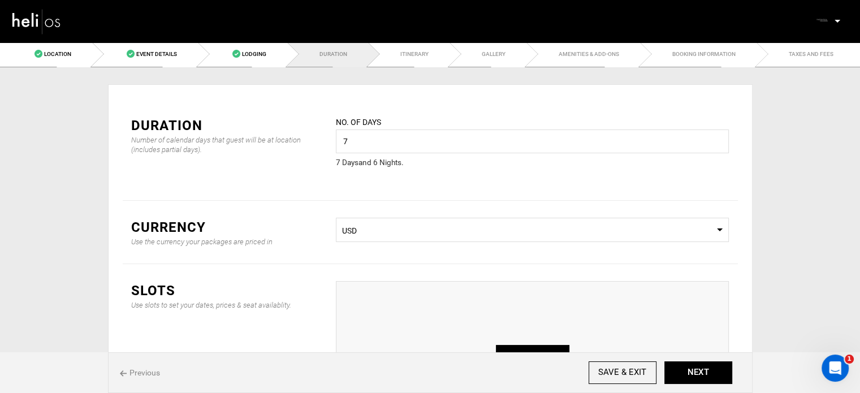
click at [423, 225] on span "USD" at bounding box center [532, 230] width 380 height 11
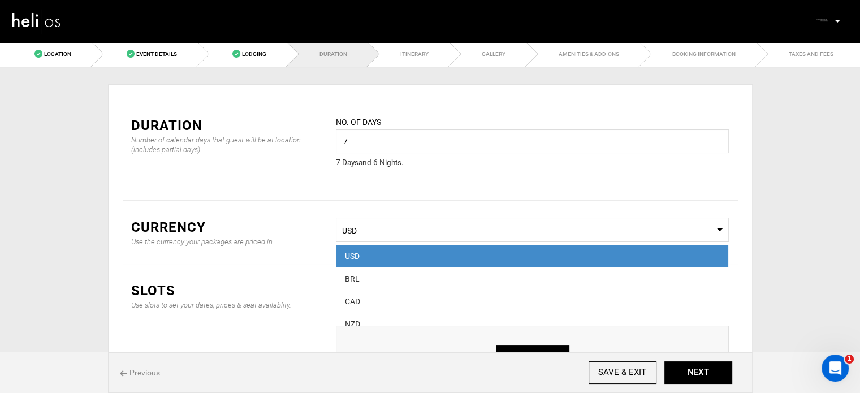
click at [393, 255] on div "USD" at bounding box center [532, 255] width 375 height 11
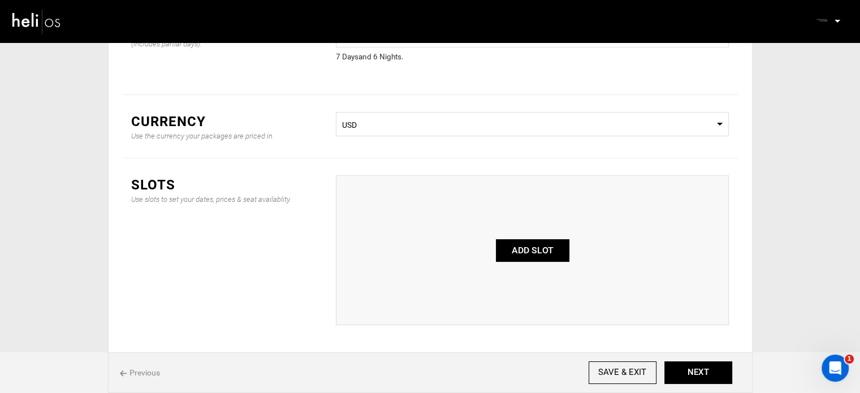
scroll to position [113, 0]
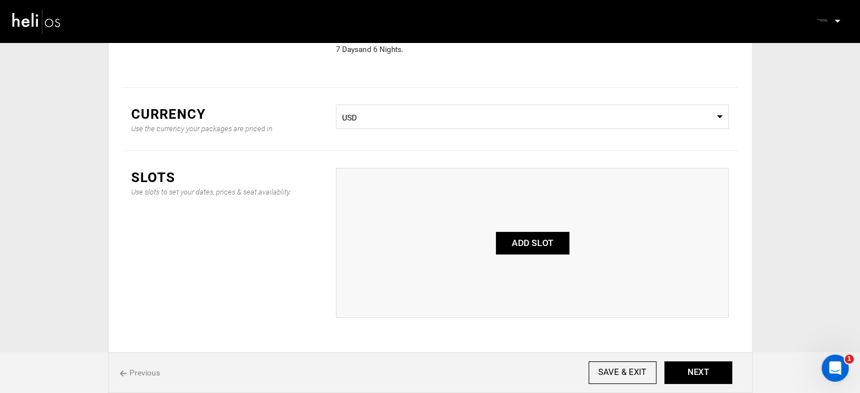
click at [554, 232] on button "ADD SLOT" at bounding box center [532, 243] width 73 height 23
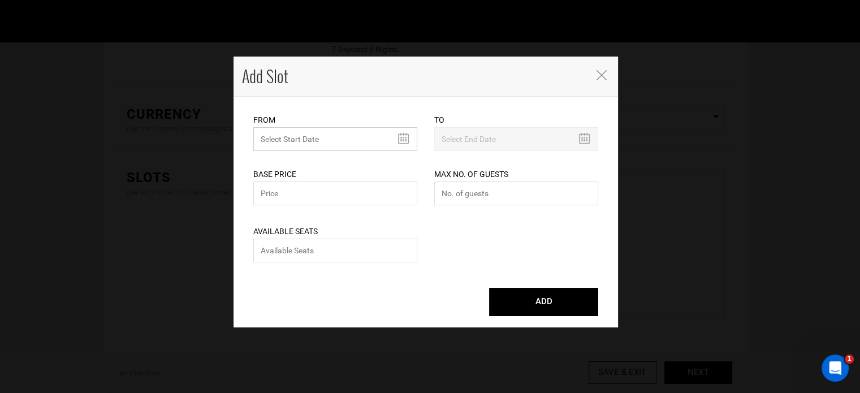
click at [297, 135] on input "text" at bounding box center [335, 139] width 164 height 24
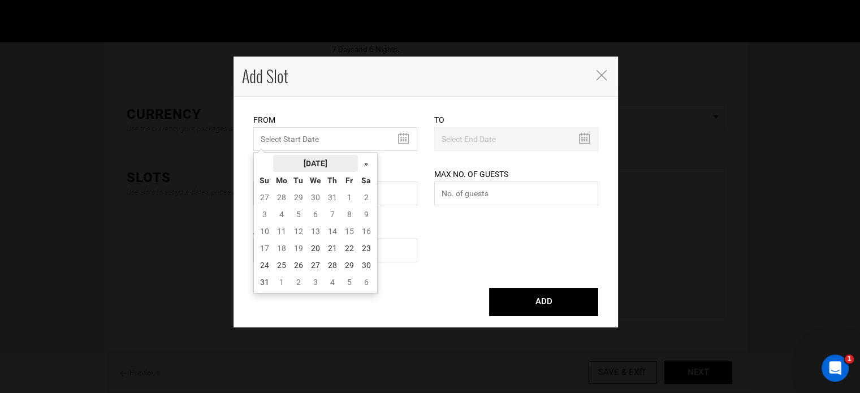
click at [302, 162] on th "[DATE]" at bounding box center [315, 163] width 85 height 17
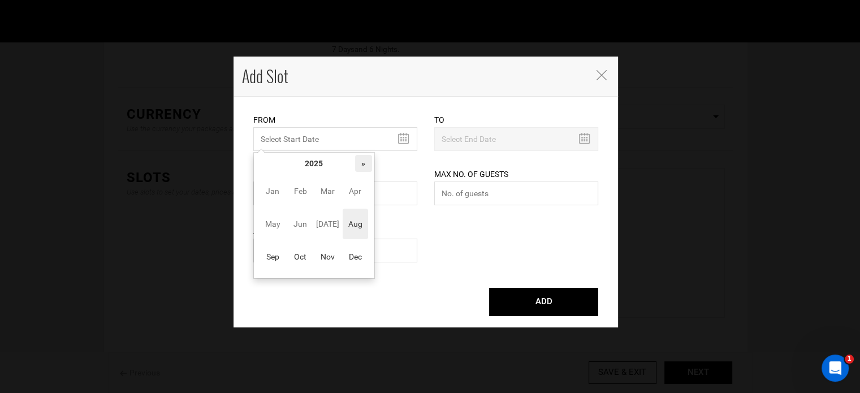
click at [367, 161] on th "»" at bounding box center [363, 163] width 17 height 17
click at [353, 223] on span "Aug" at bounding box center [355, 224] width 25 height 31
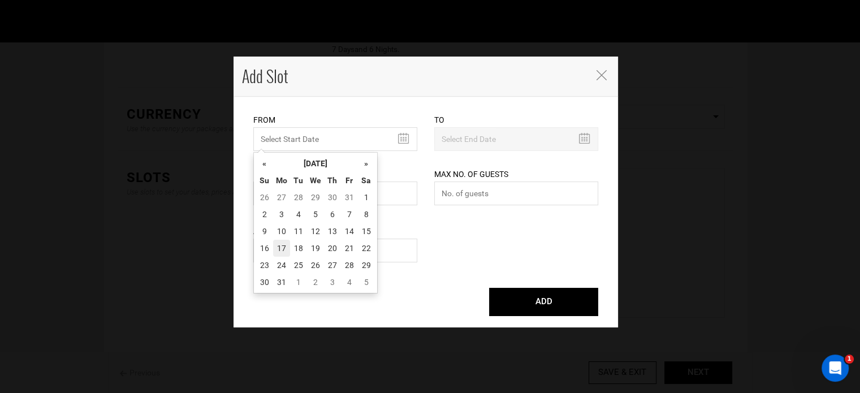
click at [278, 248] on td "17" at bounding box center [281, 248] width 17 height 17
type input "[DATE]"
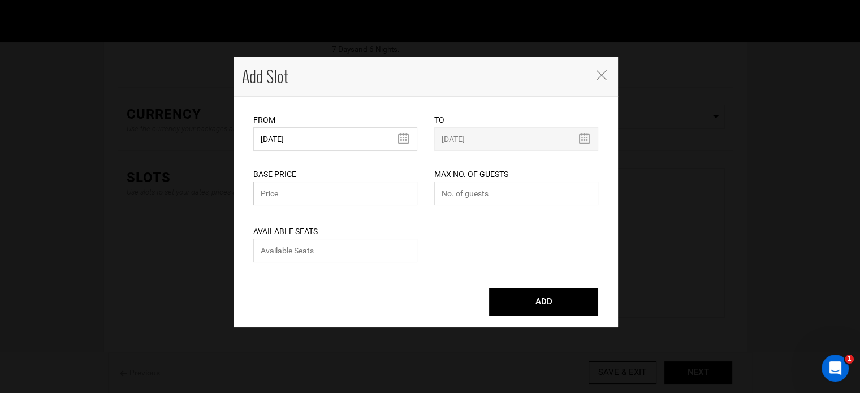
click at [287, 198] on input "text" at bounding box center [335, 193] width 164 height 24
type input "0"
click at [453, 189] on input "number" at bounding box center [516, 193] width 164 height 24
type input "0"
click at [396, 241] on input "number" at bounding box center [335, 251] width 164 height 24
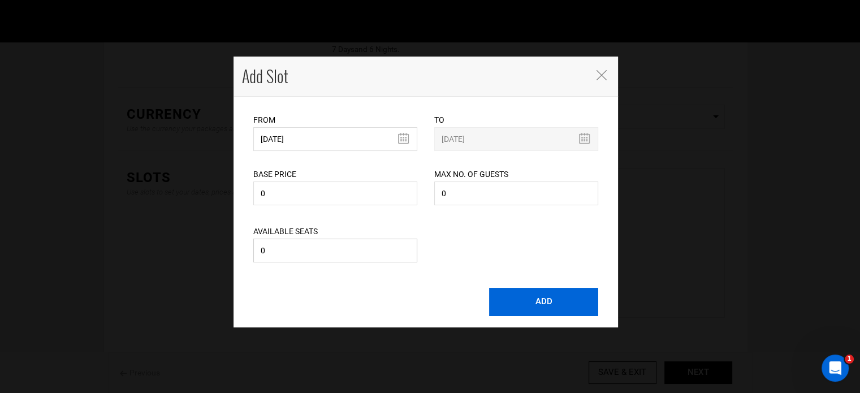
type input "0"
click at [557, 307] on button "ADD" at bounding box center [543, 302] width 109 height 28
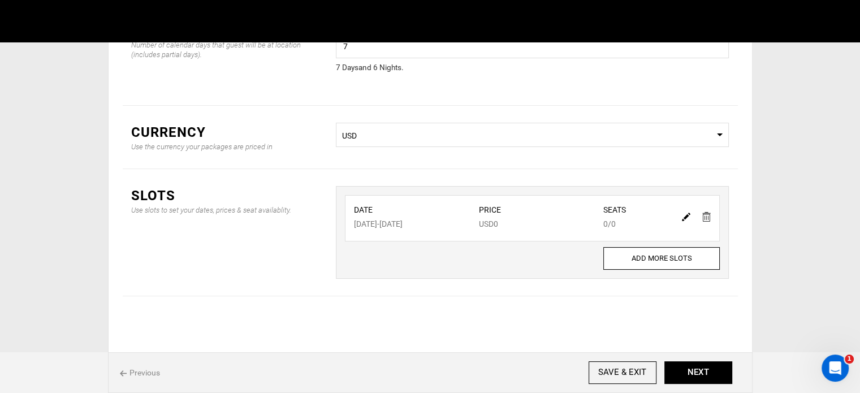
scroll to position [94, 0]
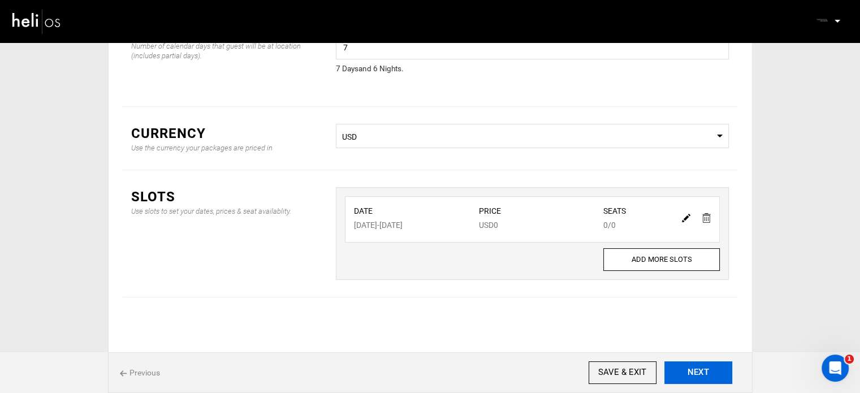
click at [714, 371] on button "NEXT" at bounding box center [698, 372] width 68 height 23
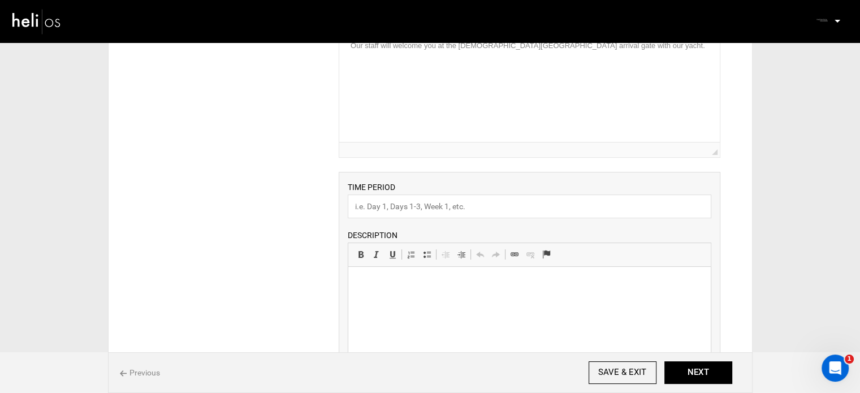
scroll to position [57, 0]
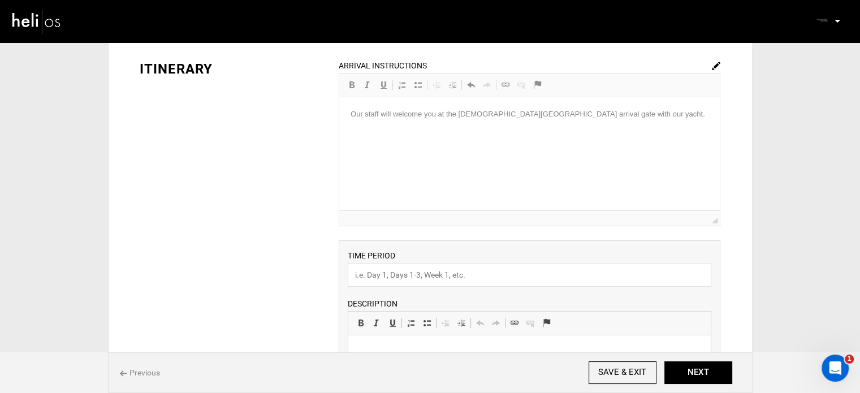
click at [384, 293] on div "TIME PERIOD DESCRIPTION Rich Text Editor, editor31 Editor toolbars Basic Styles…" at bounding box center [530, 358] width 382 height 236
click at [381, 279] on input "text" at bounding box center [529, 275] width 363 height 24
type input "Experience"
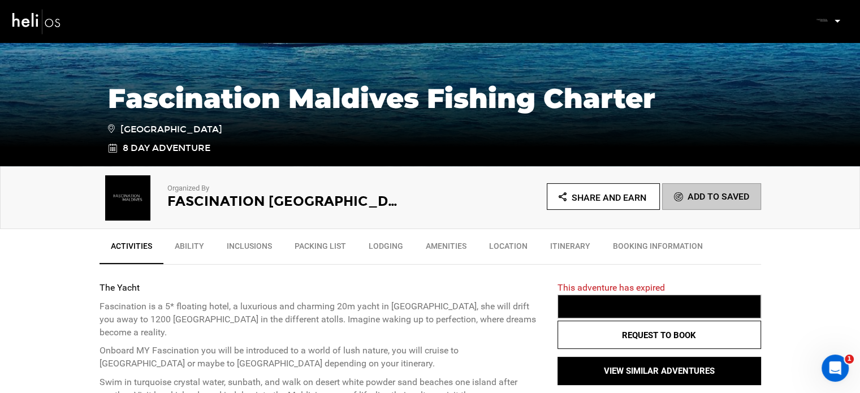
scroll to position [226, 0]
